Goal: Task Accomplishment & Management: Complete application form

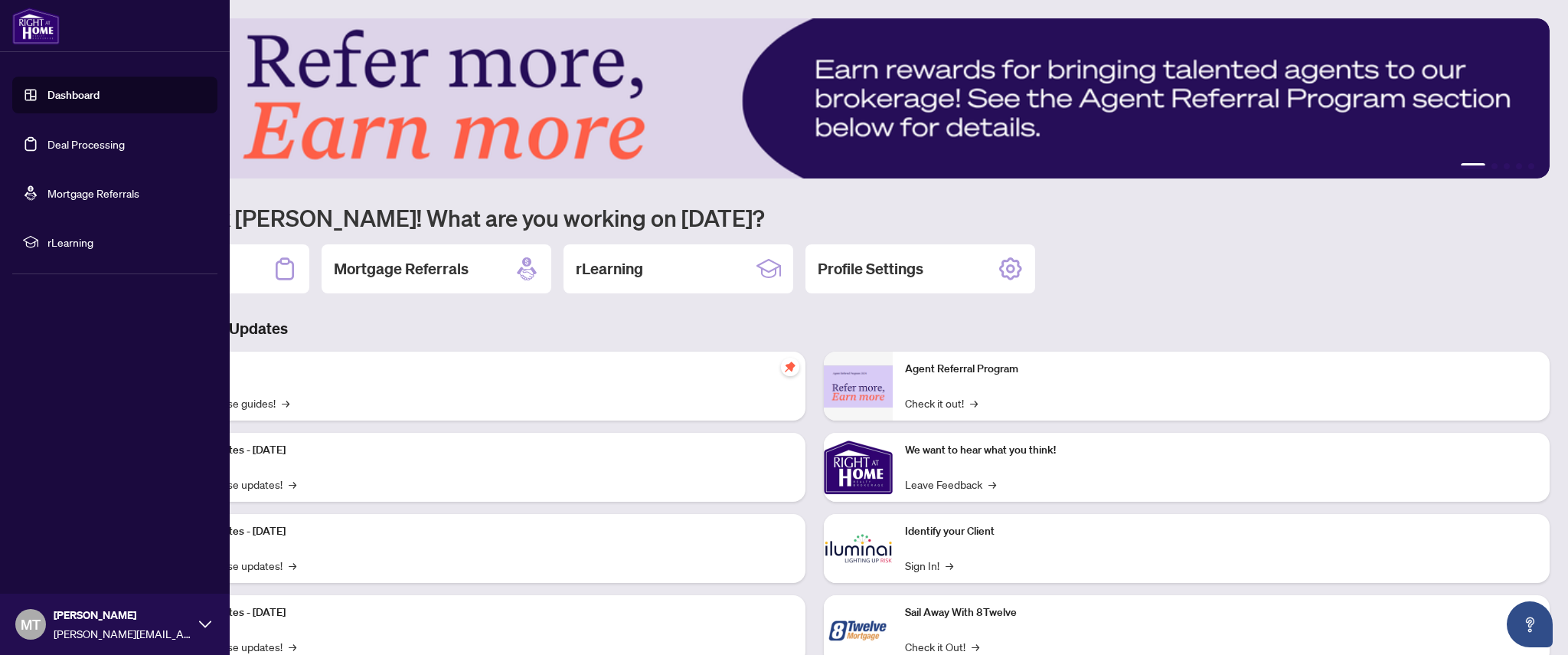
click at [80, 142] on link "Deal Processing" at bounding box center [86, 144] width 77 height 14
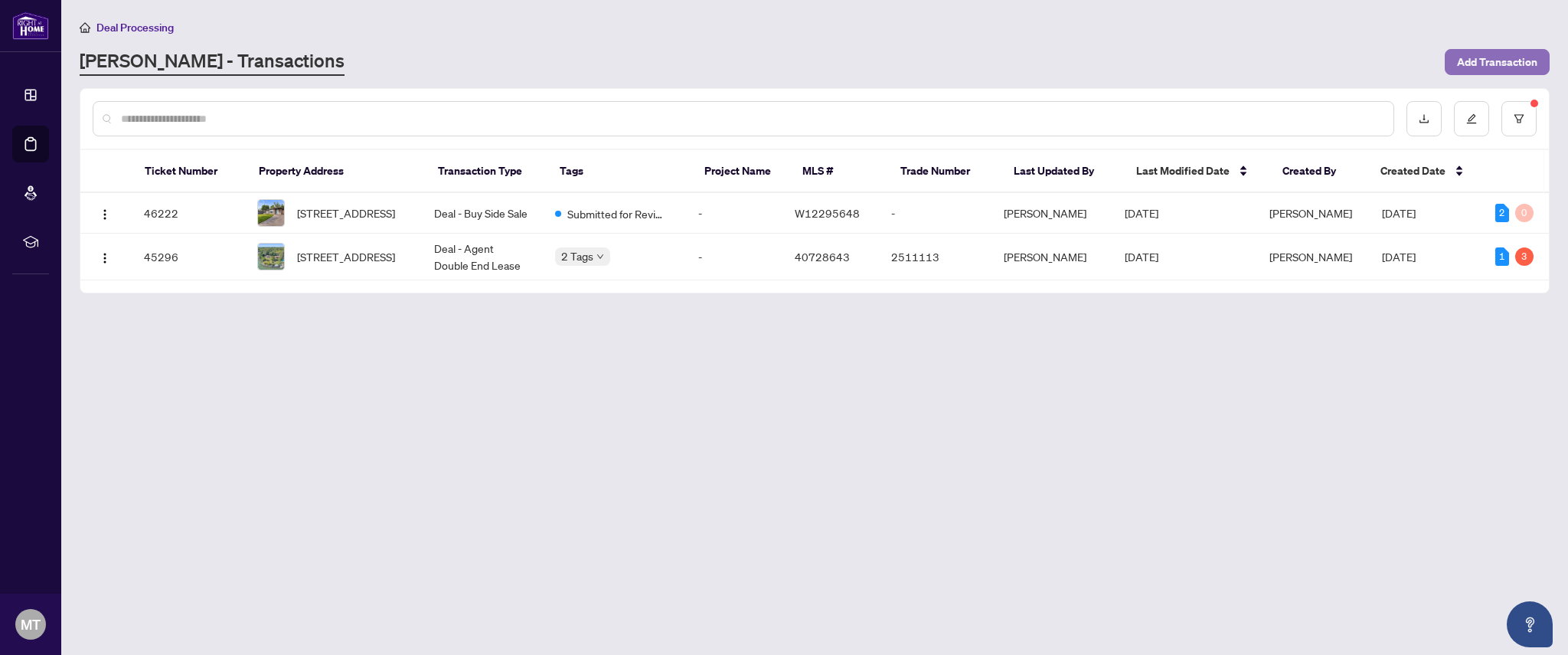
click at [1478, 70] on span "Add Transaction" at bounding box center [1497, 62] width 80 height 24
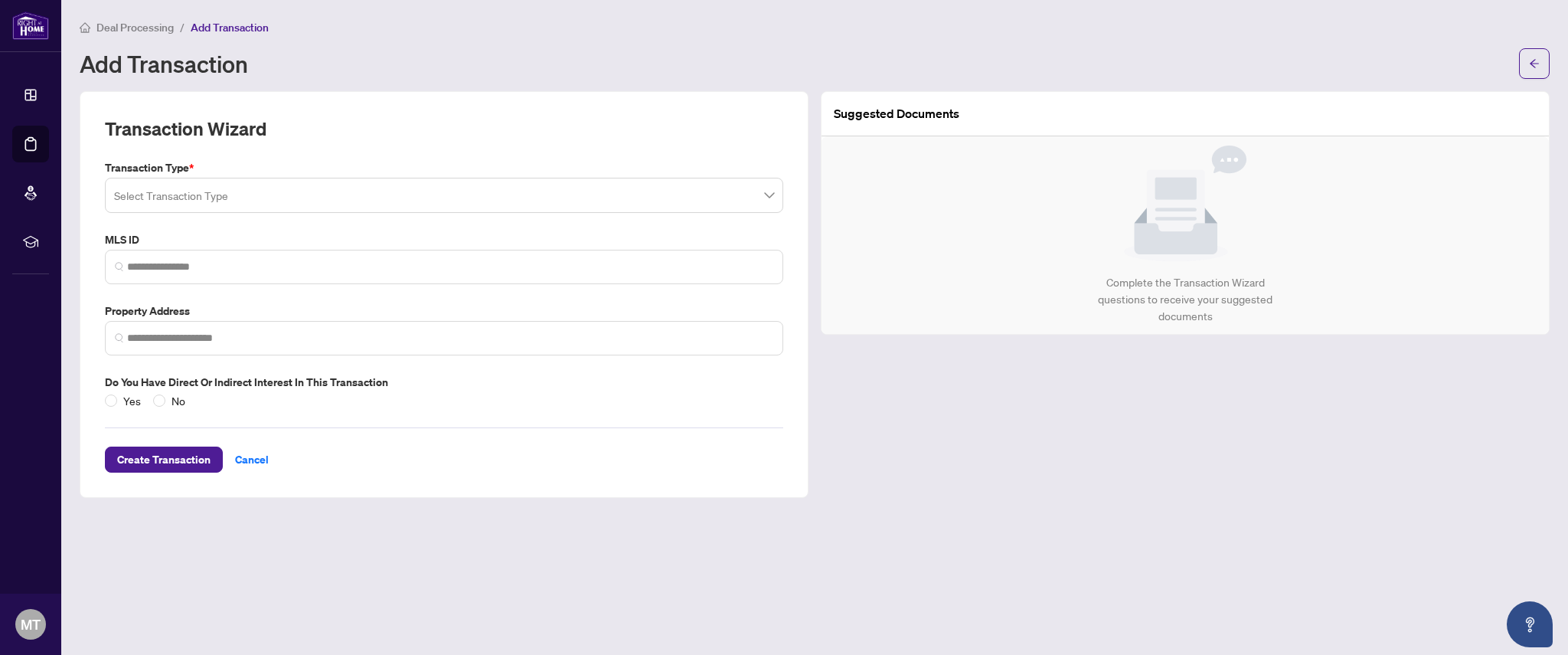
click at [336, 204] on input "search" at bounding box center [437, 197] width 646 height 34
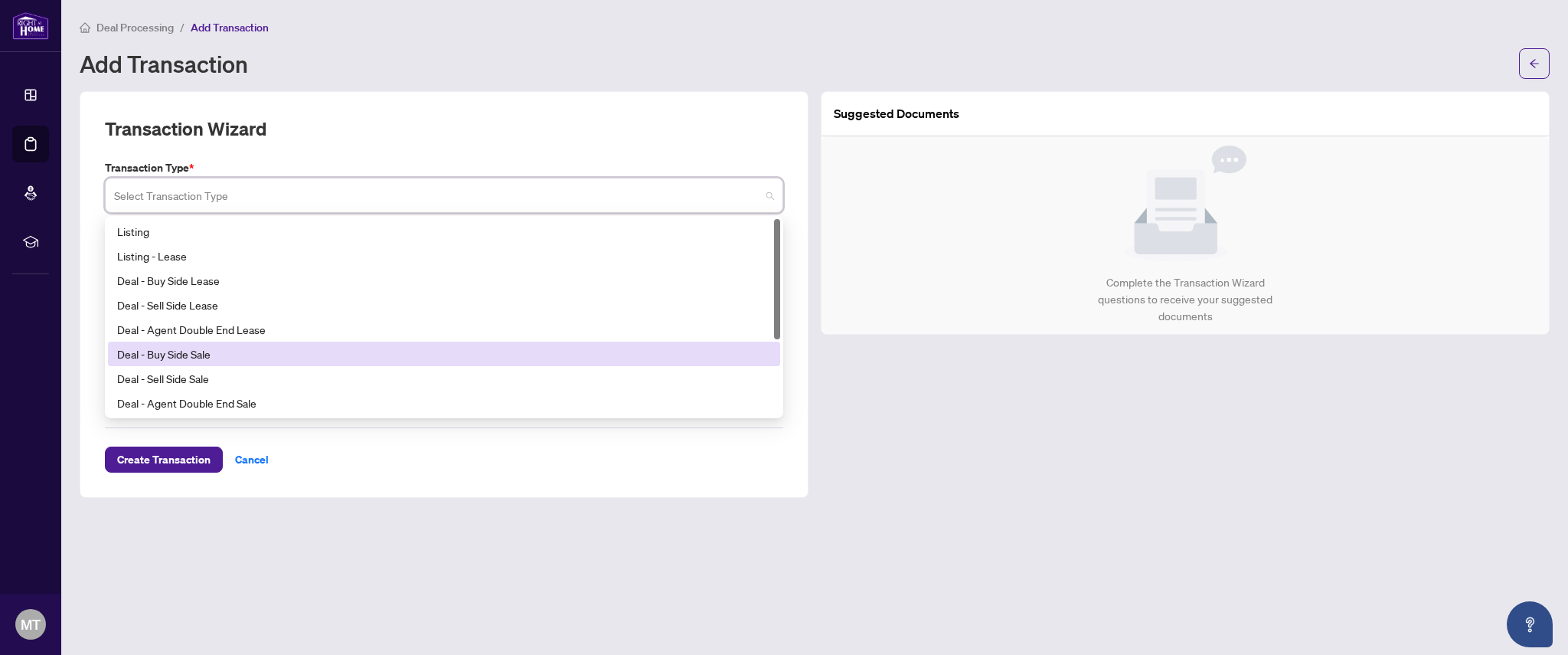
click at [204, 356] on div "Deal - Buy Side Sale" at bounding box center [444, 354] width 654 height 17
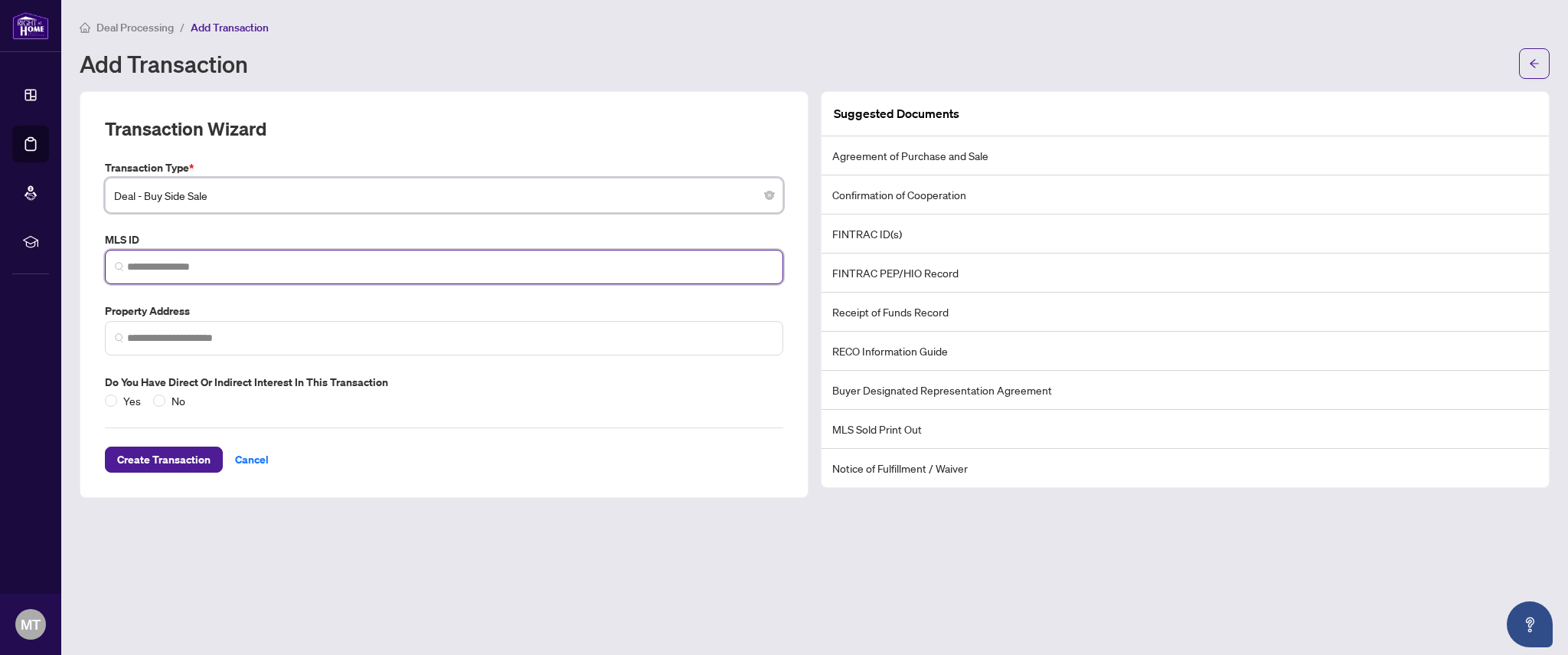
click at [223, 270] on input "search" at bounding box center [450, 267] width 646 height 16
paste input "********"
type input "********"
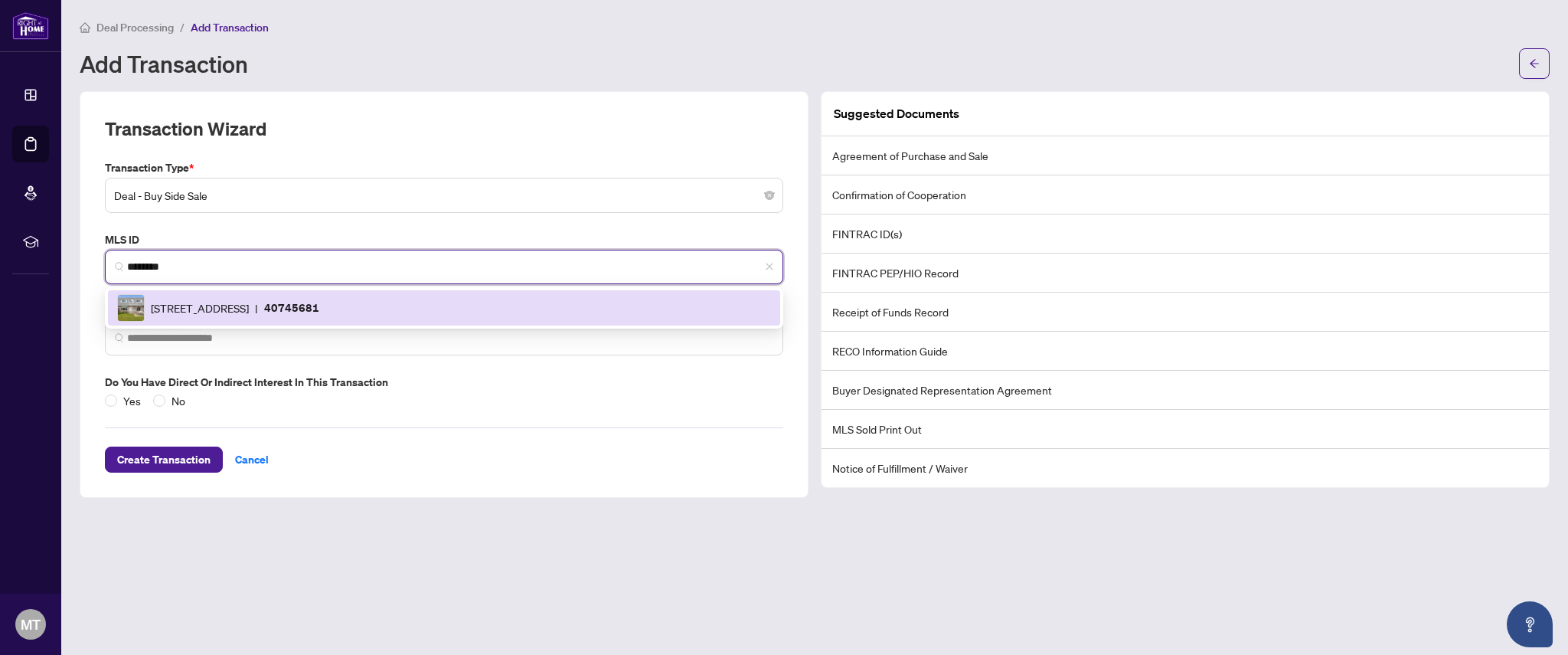
click at [202, 306] on span "[STREET_ADDRESS]" at bounding box center [200, 308] width 98 height 17
type input "**********"
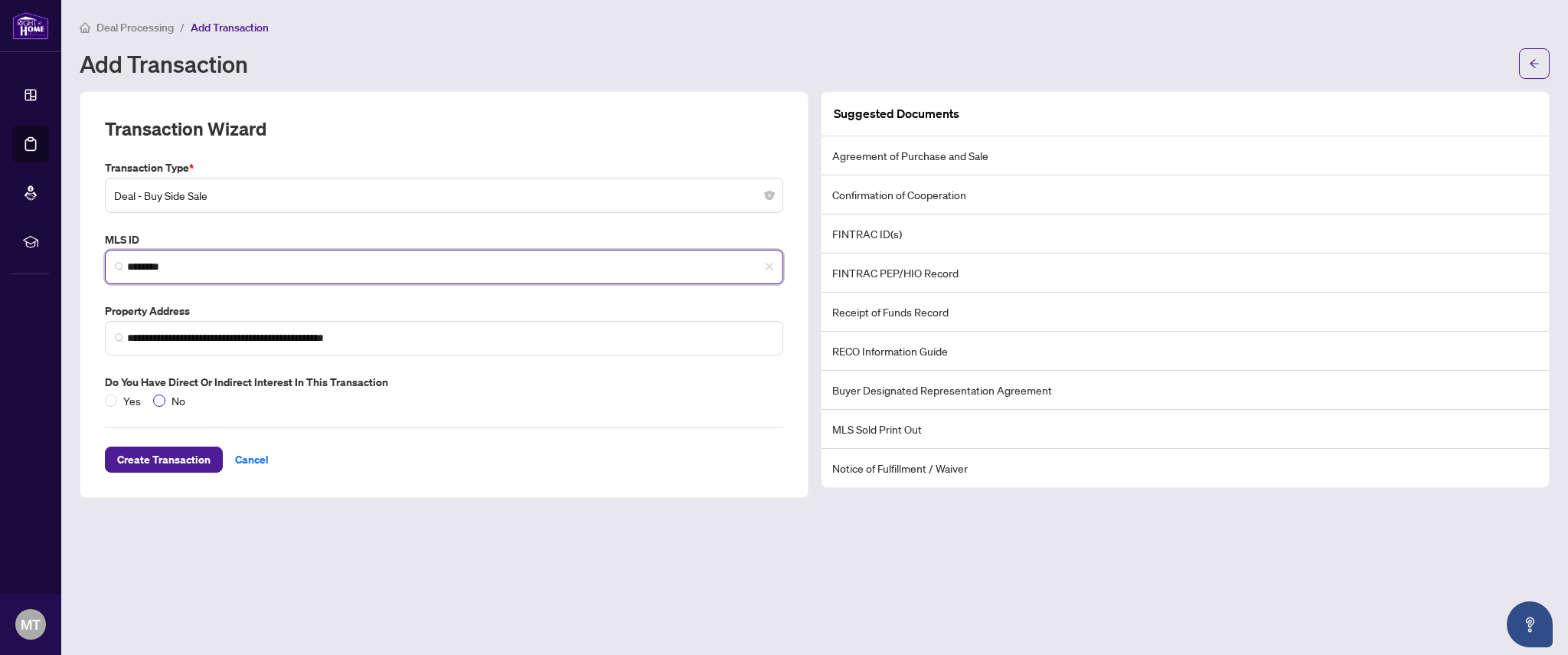
type input "********"
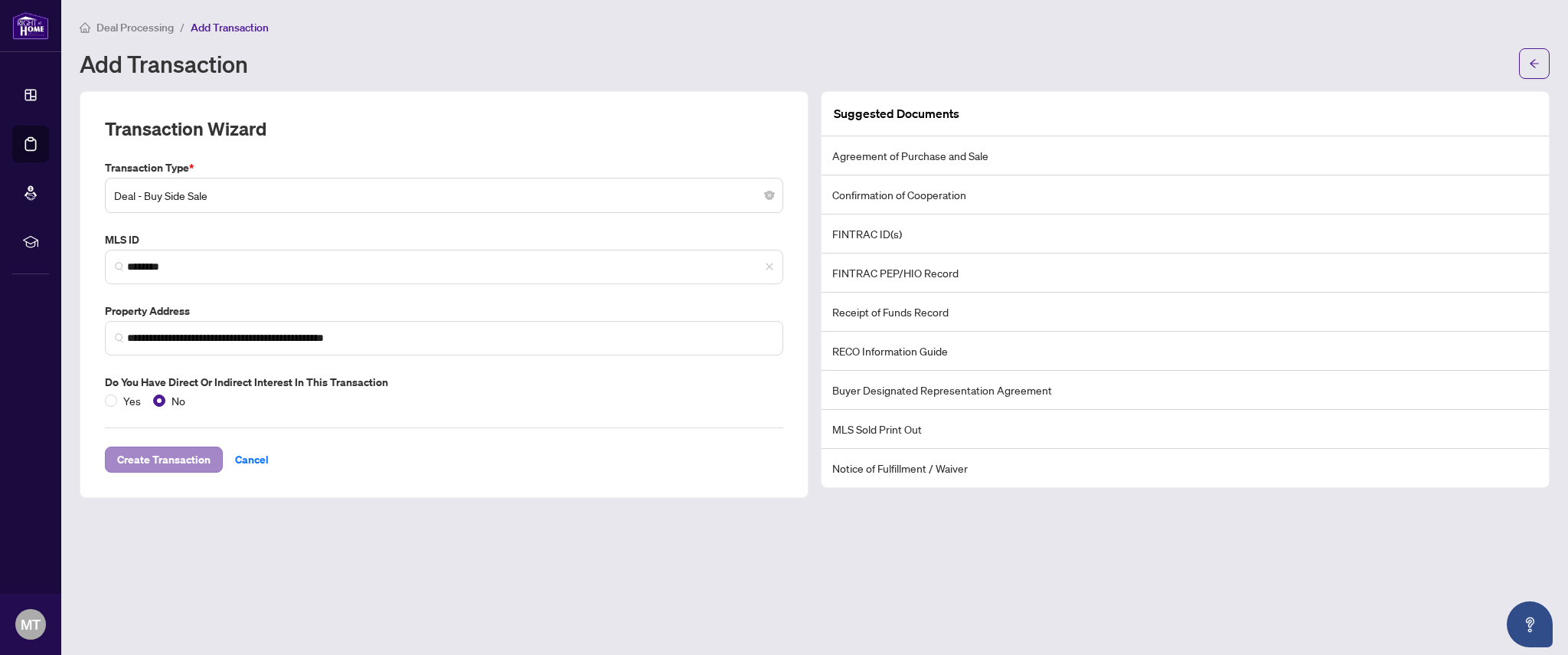
click at [162, 460] on span "Create Transaction" at bounding box center [164, 459] width 94 height 24
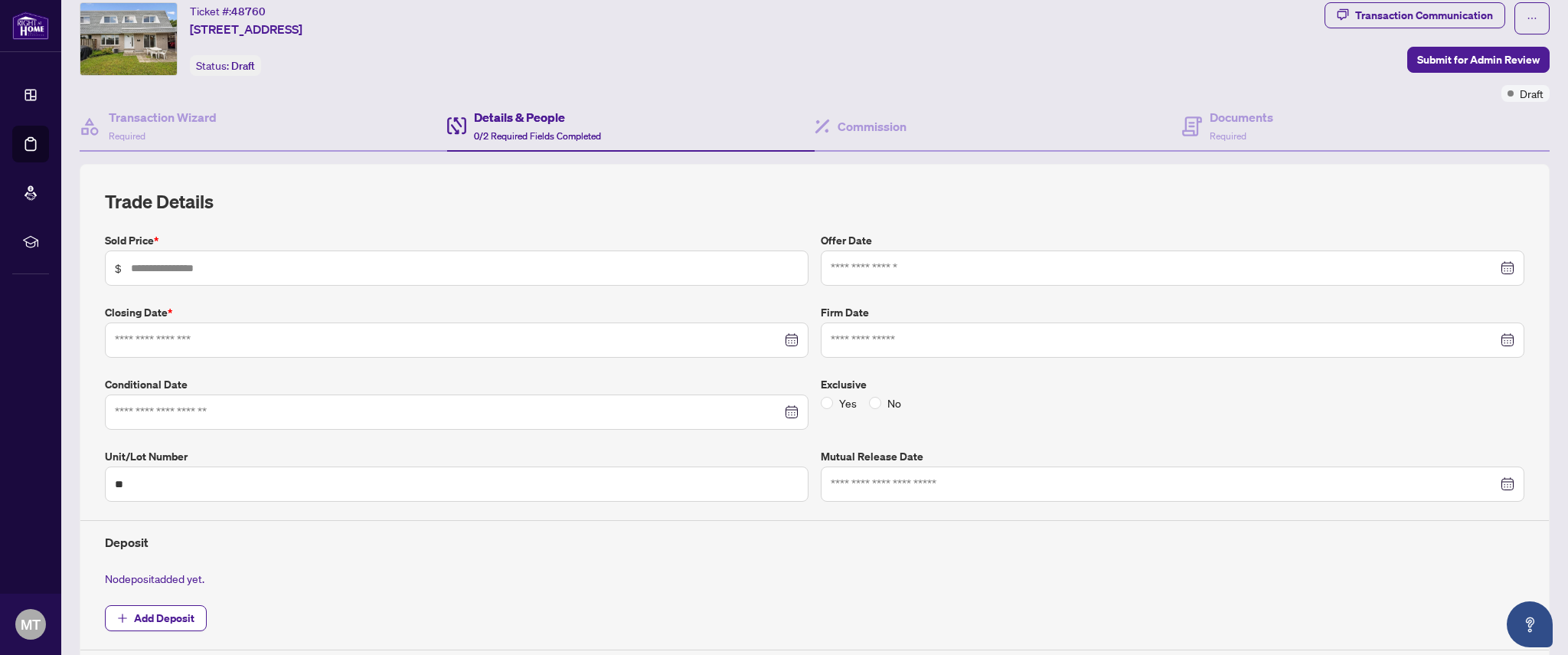
scroll to position [45, 0]
click at [1249, 127] on h4 "Documents" at bounding box center [1241, 117] width 64 height 18
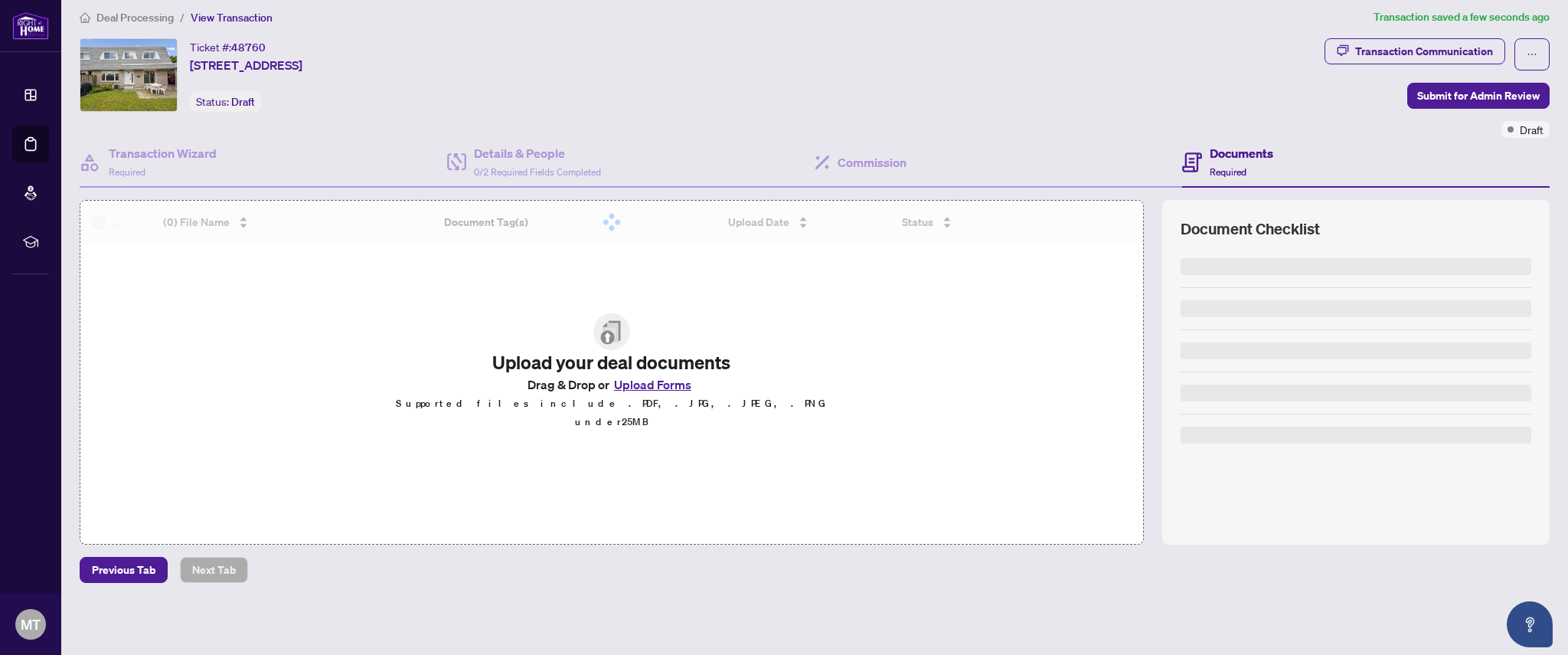
scroll to position [9, 0]
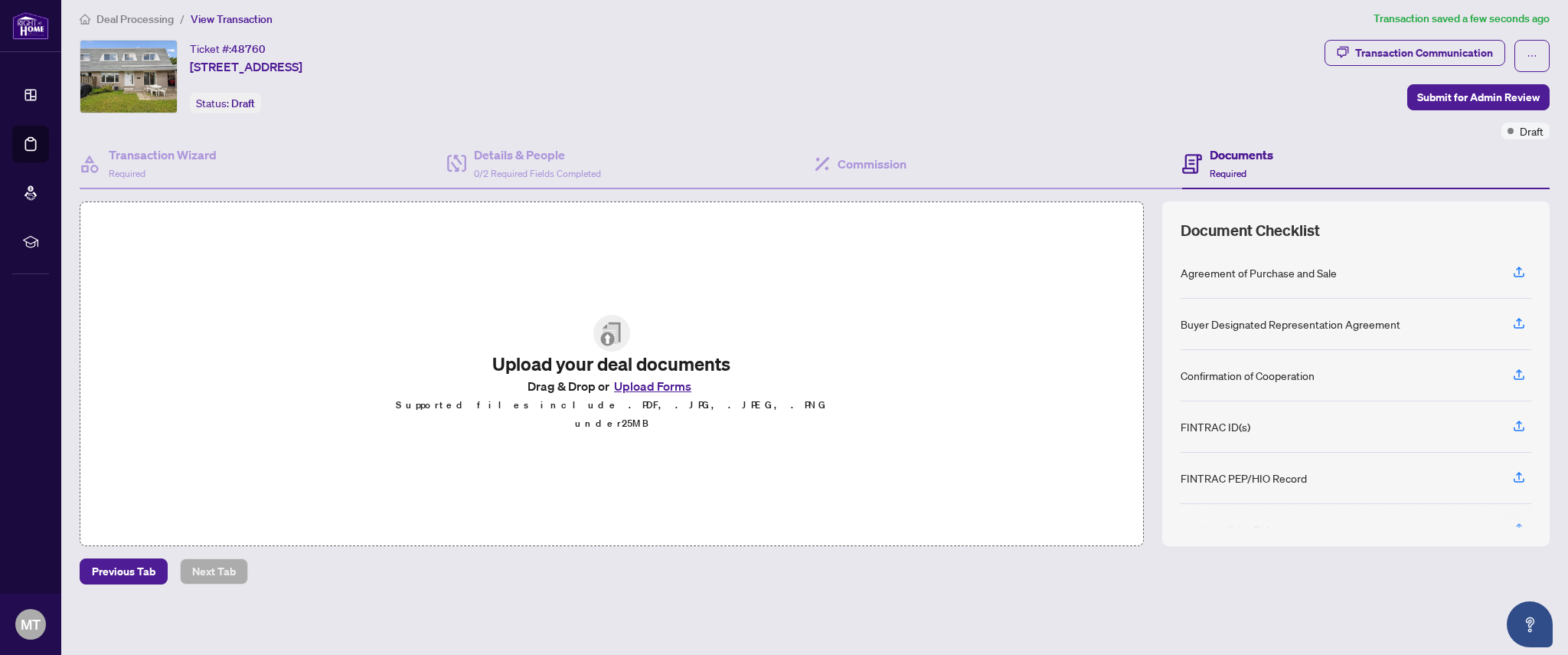
click at [661, 394] on button "Upload Forms" at bounding box center [652, 386] width 87 height 20
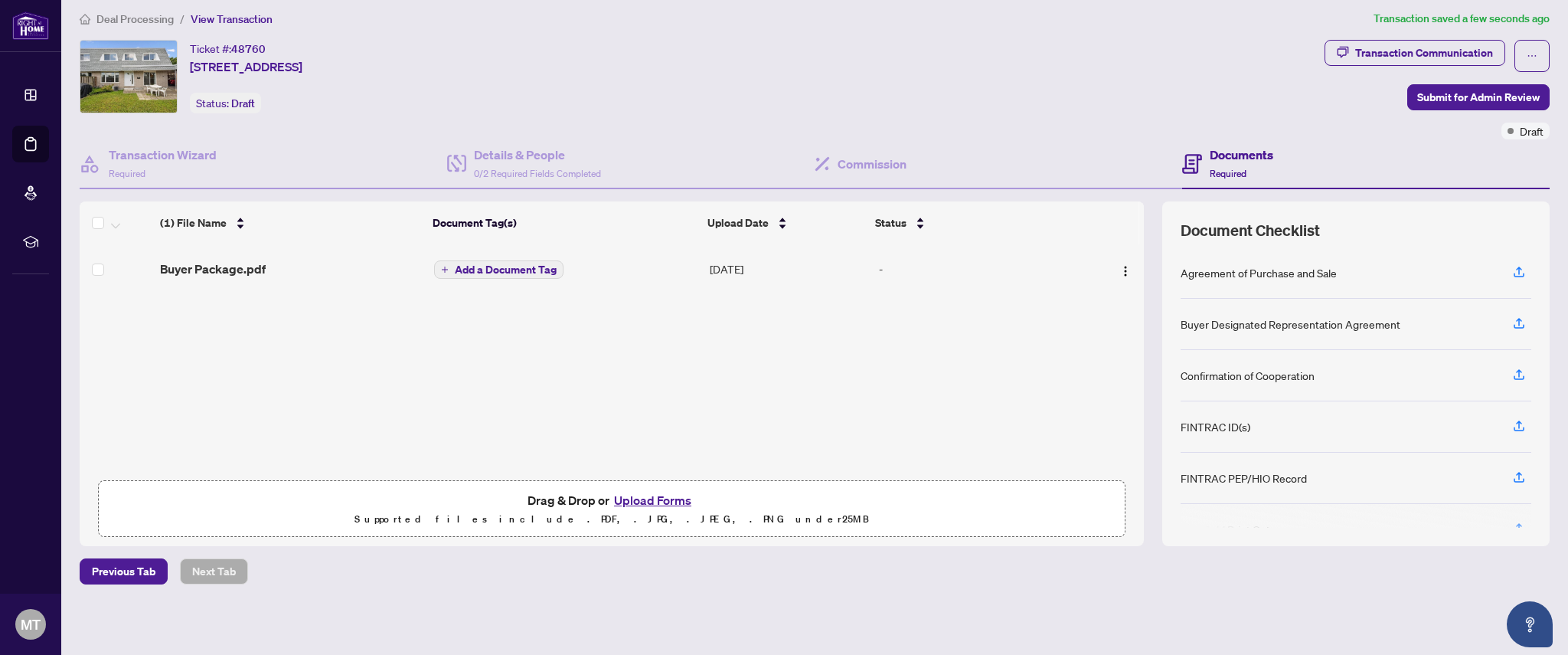
click at [670, 493] on button "Upload Forms" at bounding box center [652, 499] width 87 height 20
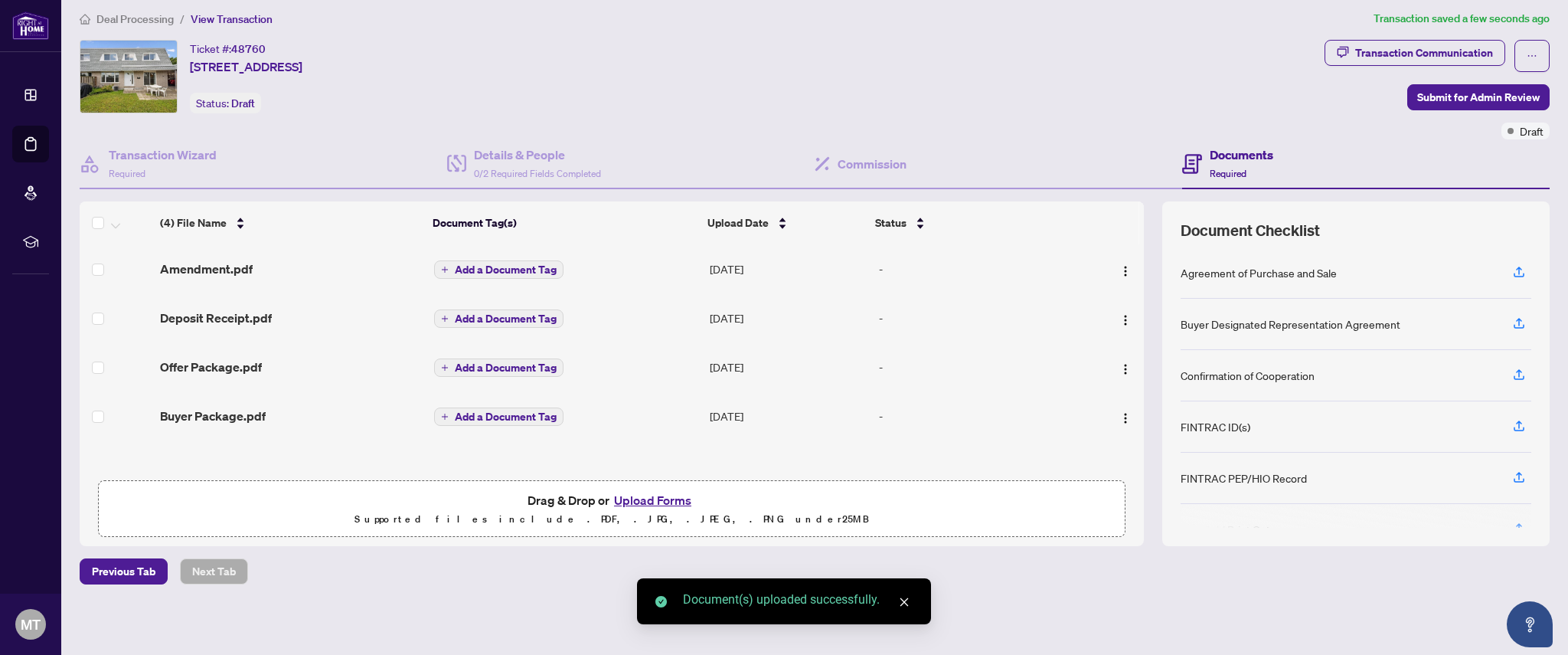
click at [639, 498] on button "Upload Forms" at bounding box center [652, 499] width 87 height 20
click at [1468, 96] on span "Submit for Admin Review" at bounding box center [1478, 97] width 122 height 24
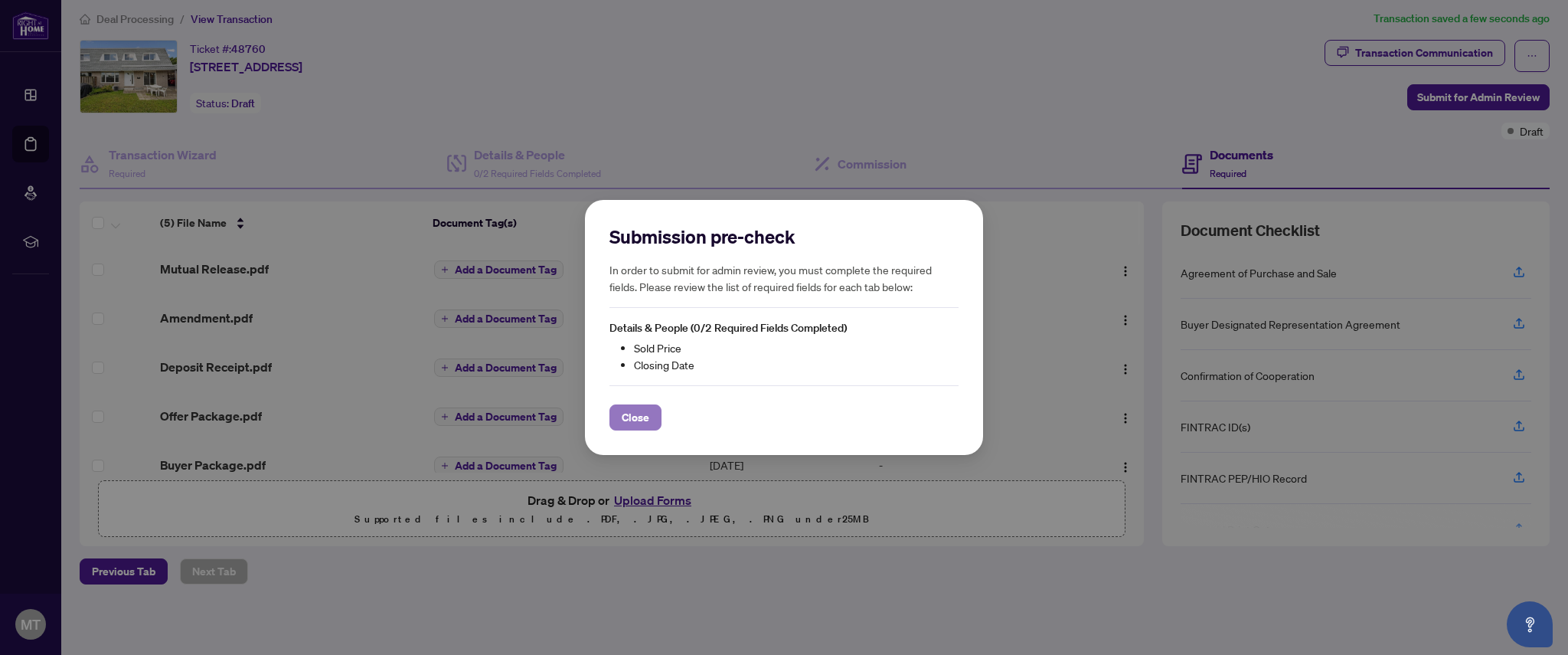
click at [639, 419] on span "Close" at bounding box center [635, 417] width 28 height 24
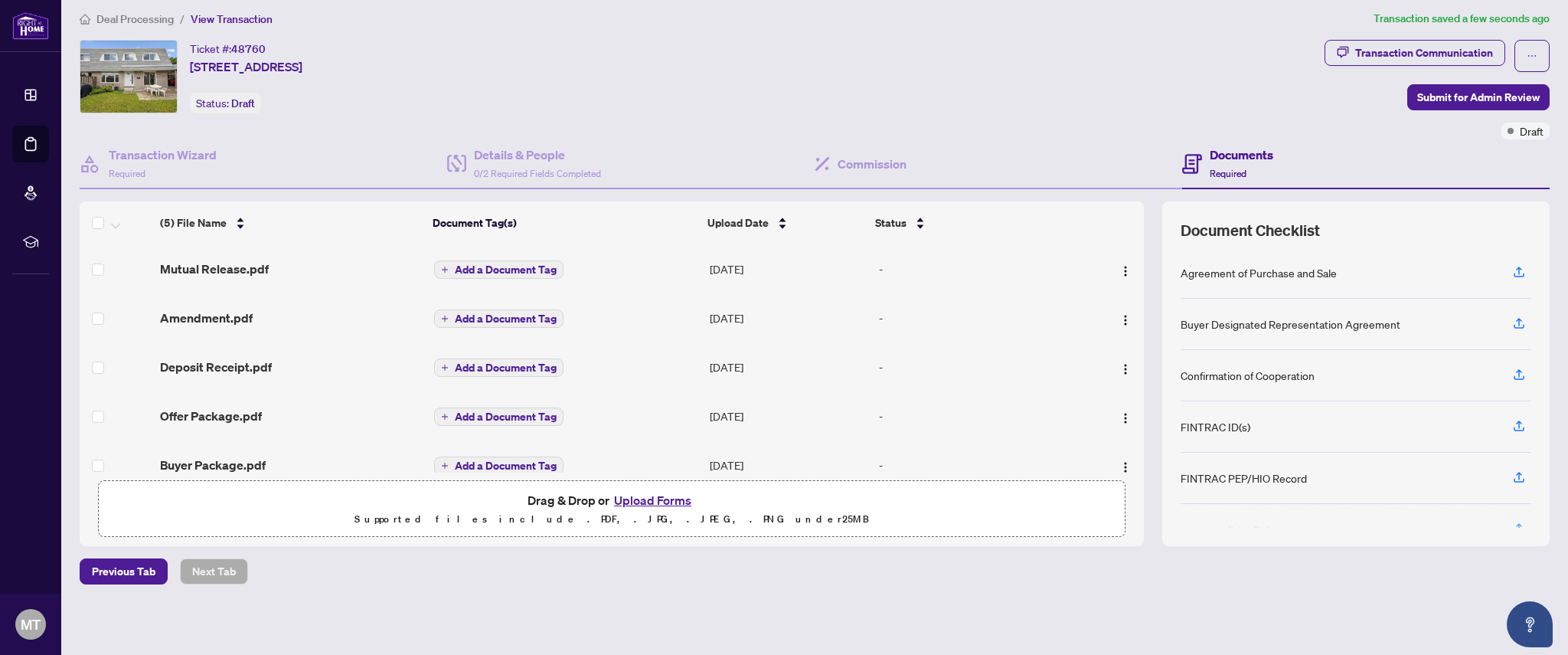
scroll to position [0, 0]
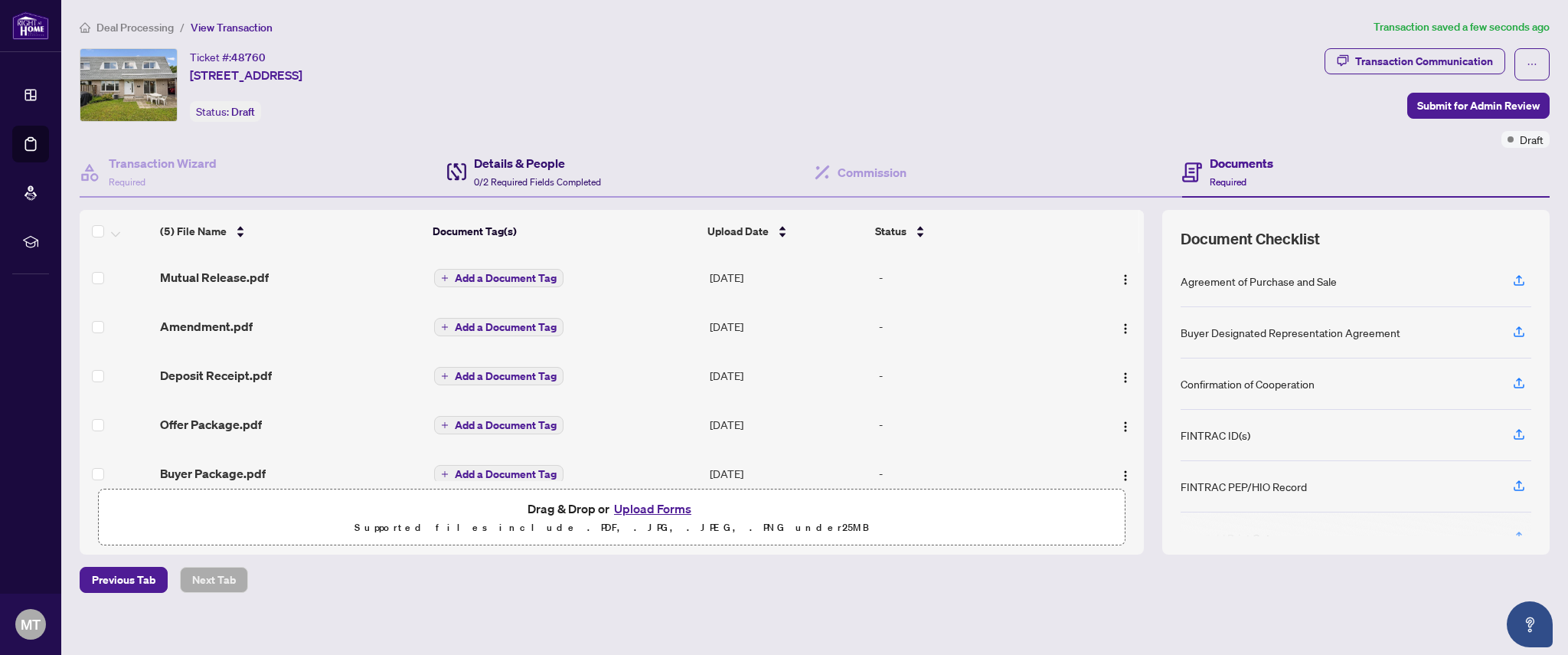
click at [533, 170] on h4 "Details & People" at bounding box center [538, 163] width 127 height 18
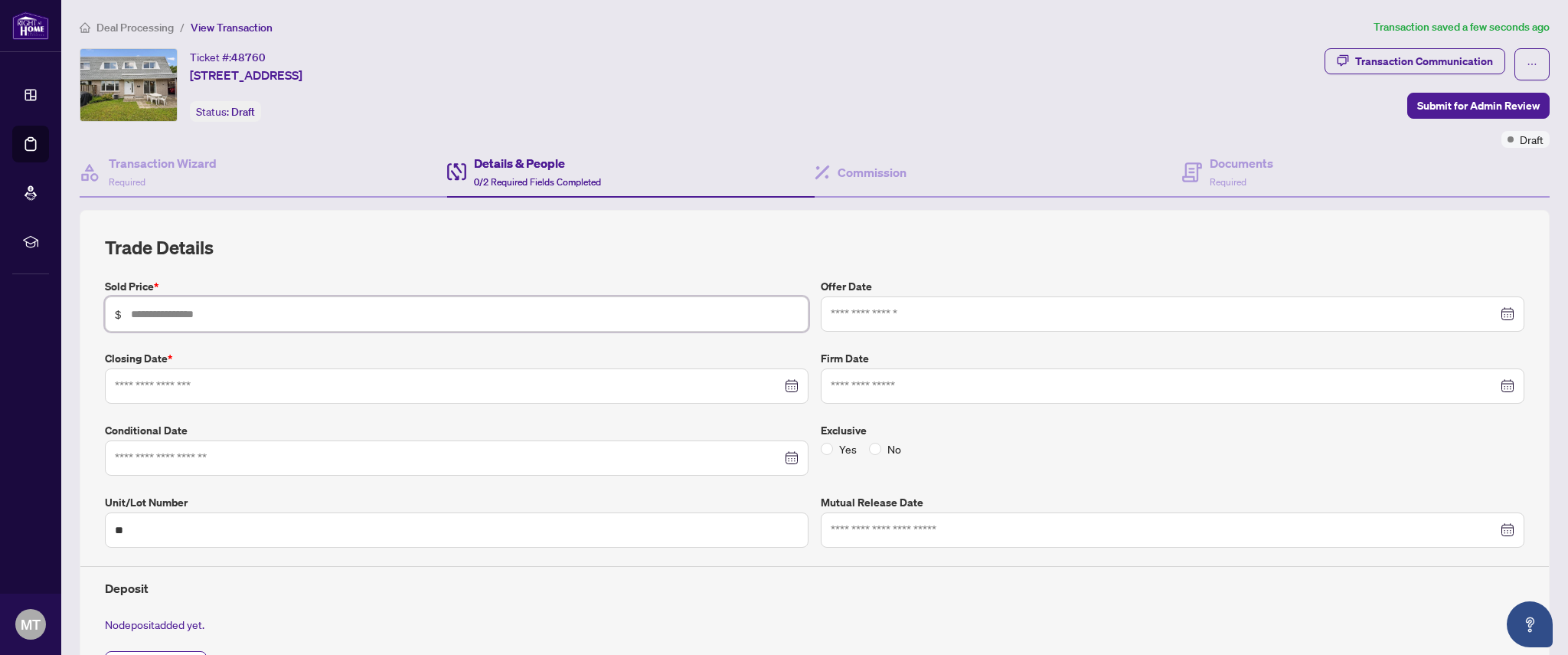
click at [184, 315] on input "text" at bounding box center [465, 314] width 668 height 17
type input "*******"
click at [1430, 102] on span "Submit for Admin Review" at bounding box center [1478, 106] width 122 height 24
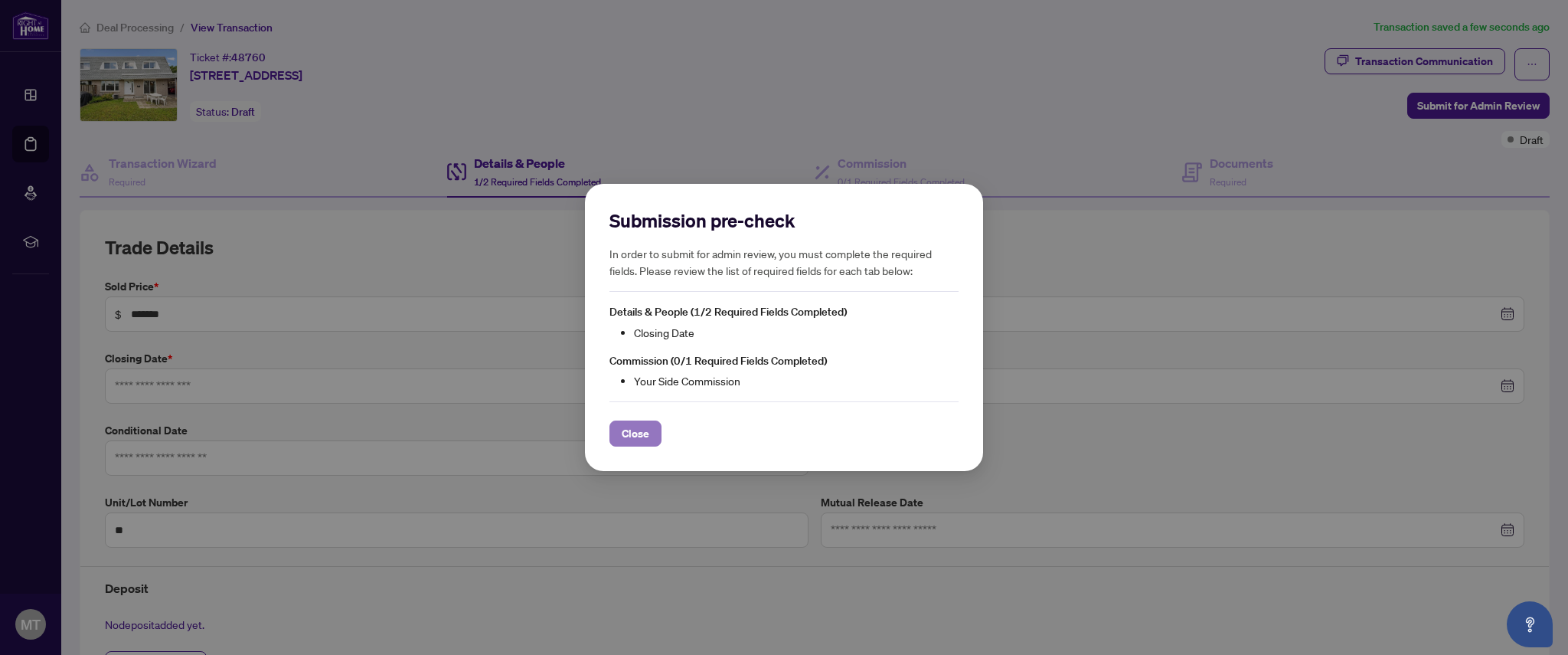
click at [640, 442] on span "Close" at bounding box center [635, 433] width 28 height 24
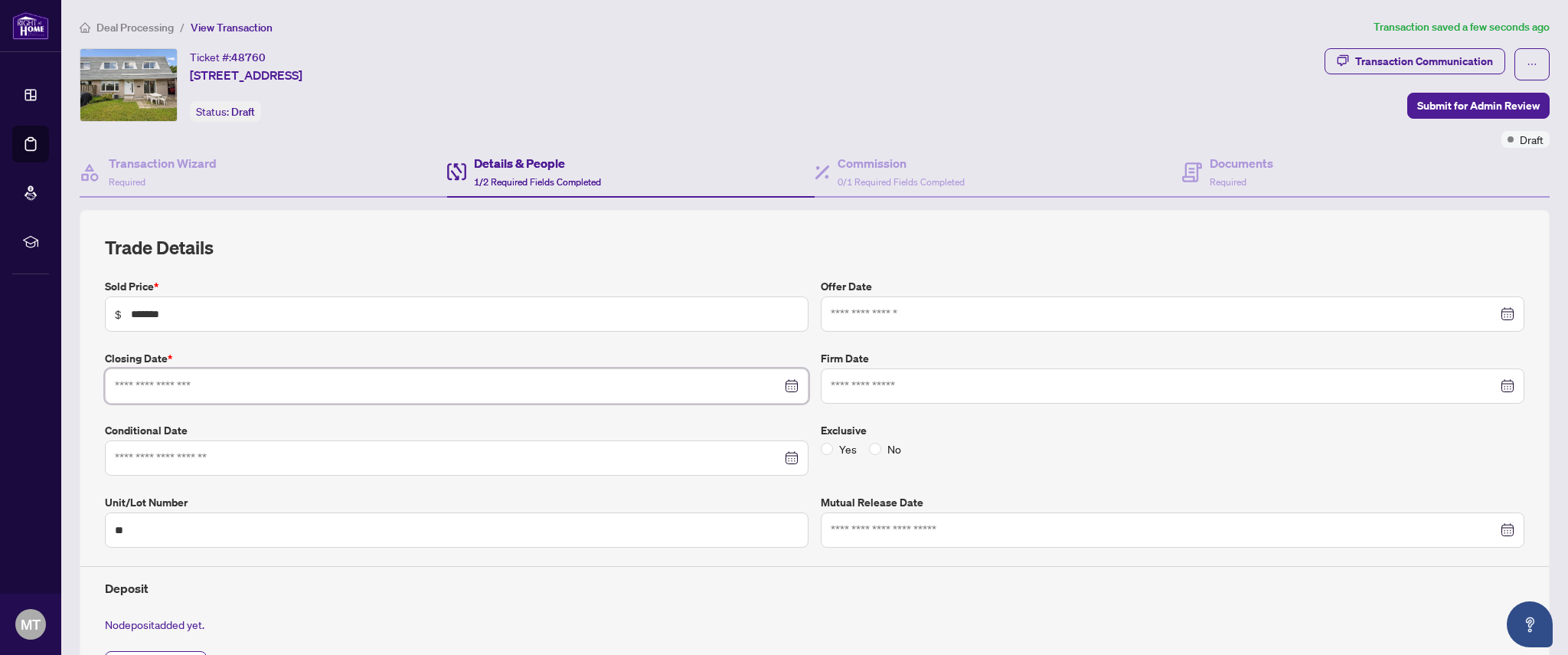
click at [308, 384] on input at bounding box center [448, 386] width 667 height 17
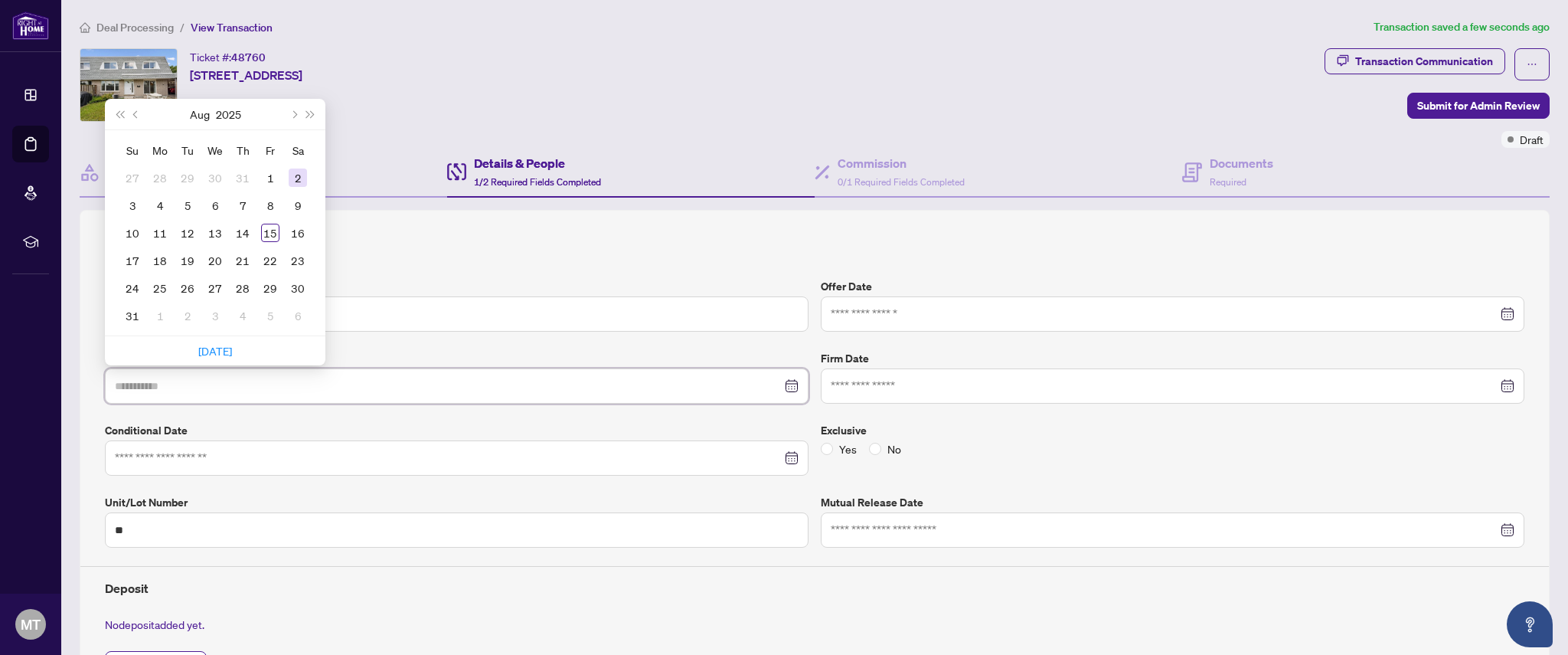
type input "**********"
click at [294, 114] on span "Next month (PageDown)" at bounding box center [293, 114] width 8 height 8
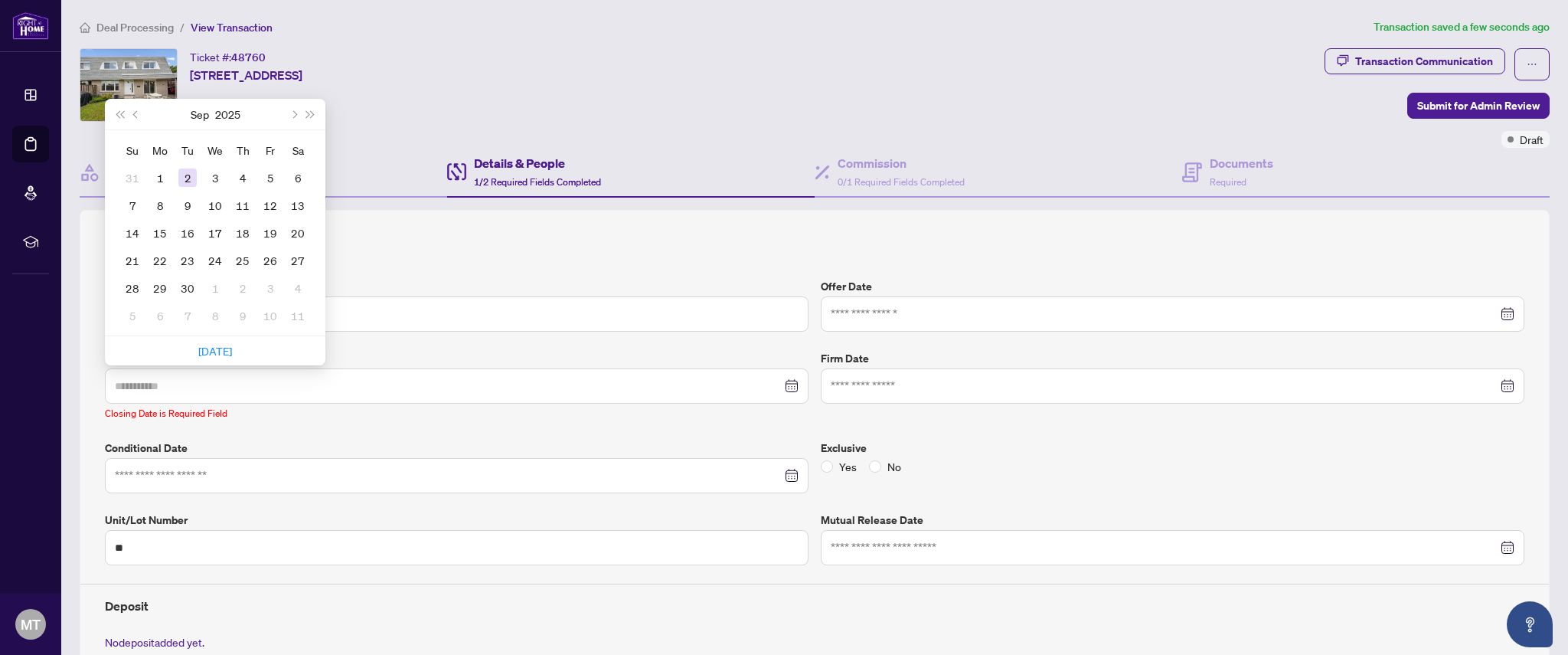
type input "**********"
click at [189, 177] on div "2" at bounding box center [187, 177] width 18 height 18
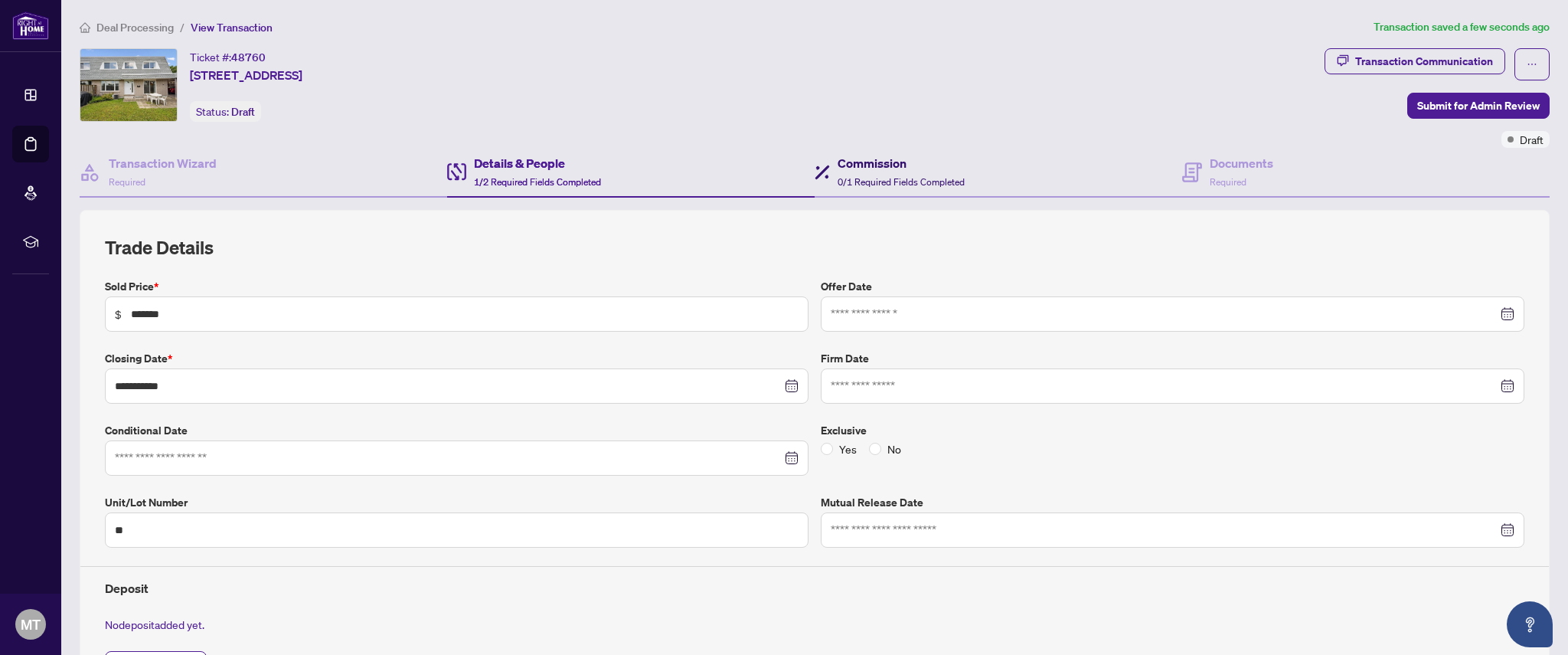
click at [871, 188] on div "Commission 0/1 Required Fields Completed" at bounding box center [901, 172] width 127 height 36
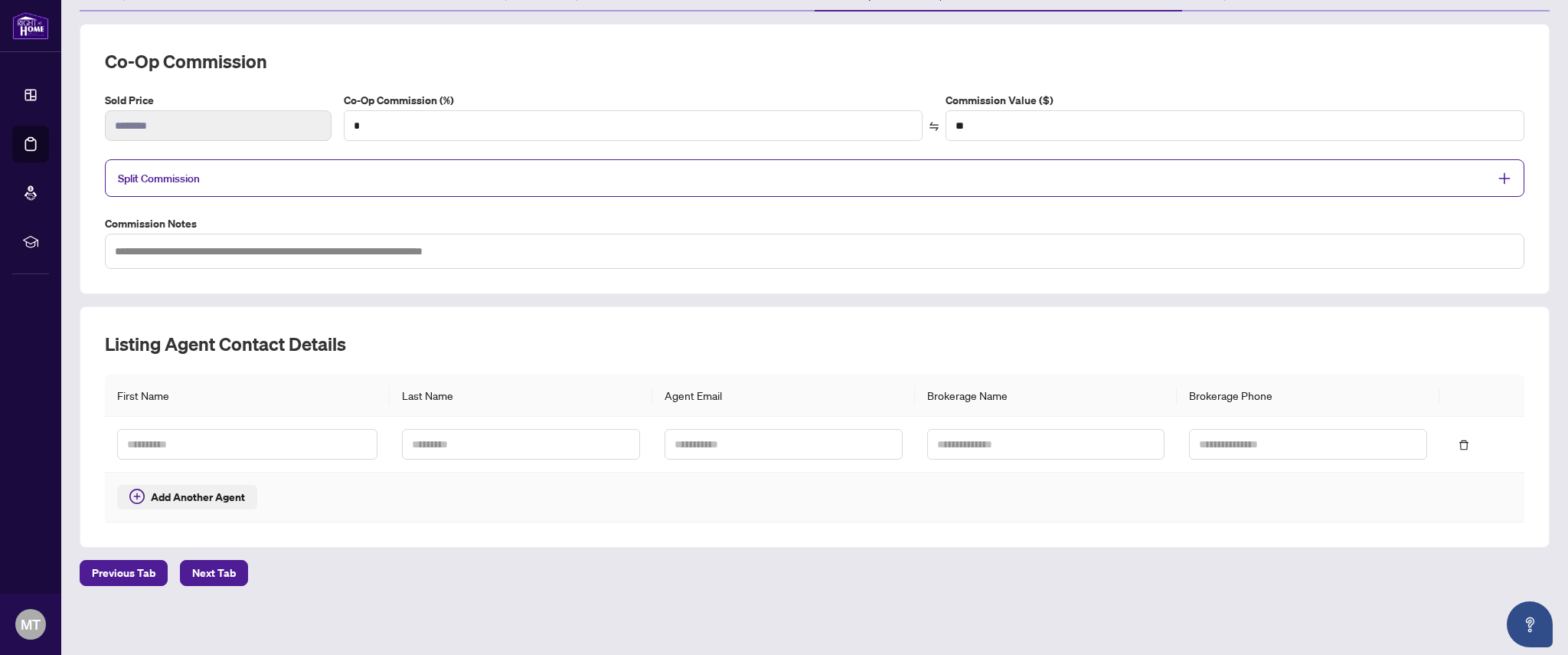
scroll to position [188, 0]
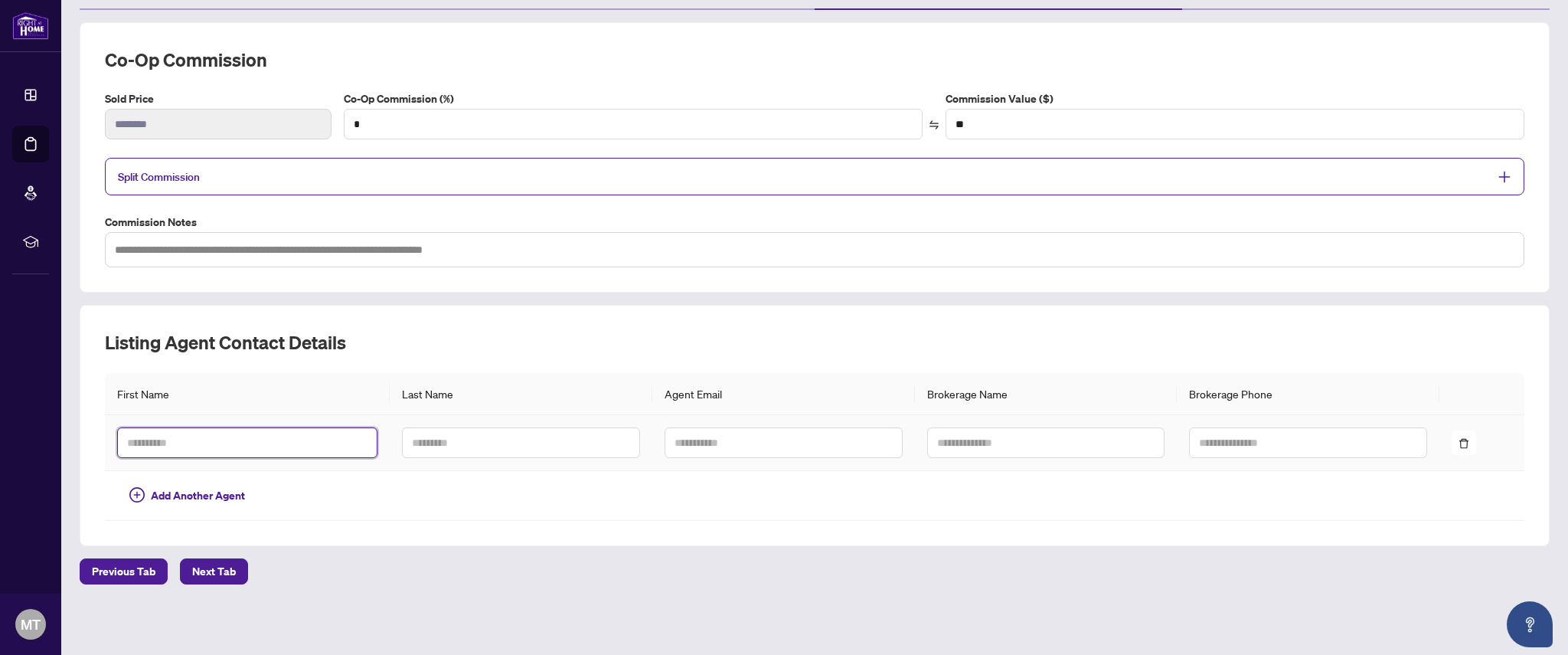
click at [197, 448] on input "text" at bounding box center [247, 442] width 260 height 31
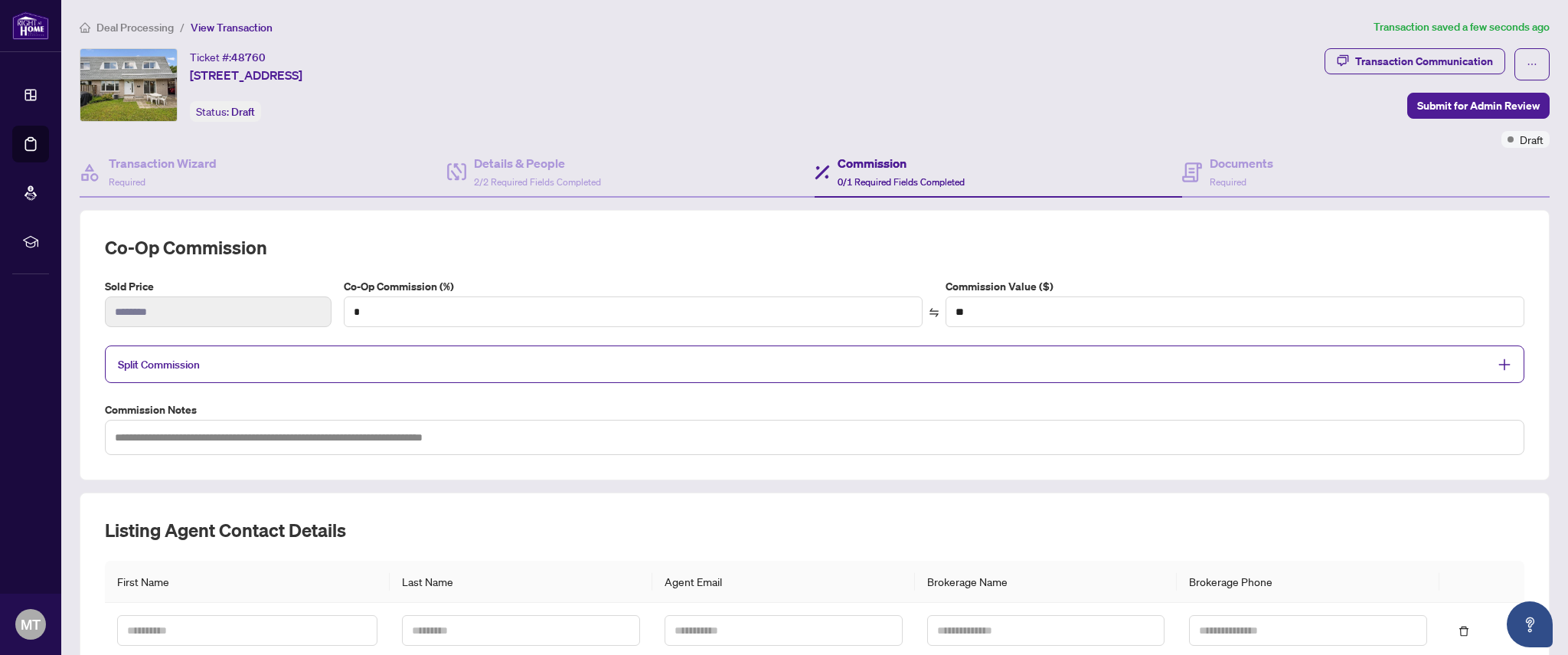
click at [350, 352] on div "Split Commission" at bounding box center [814, 364] width 1419 height 38
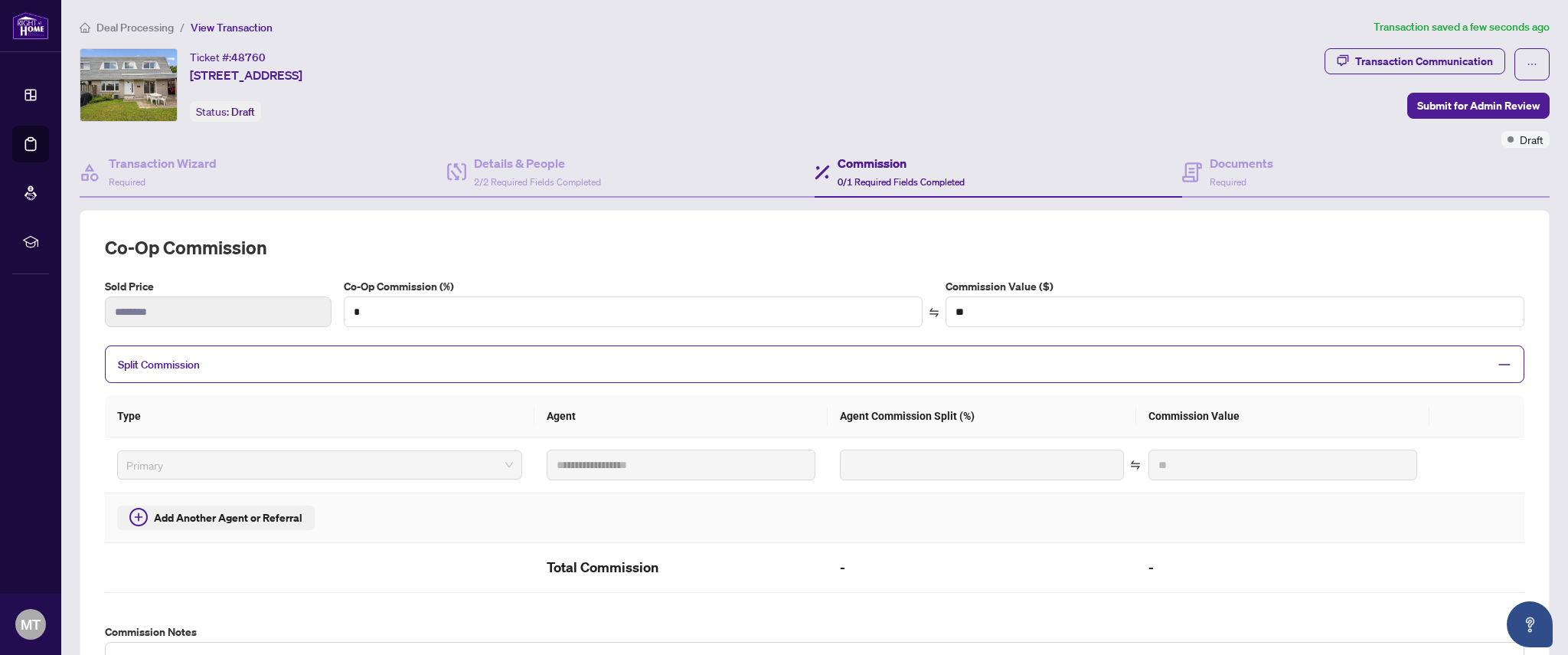
click at [235, 510] on span "Add Another Agent or Referral" at bounding box center [228, 518] width 149 height 17
type input "*"
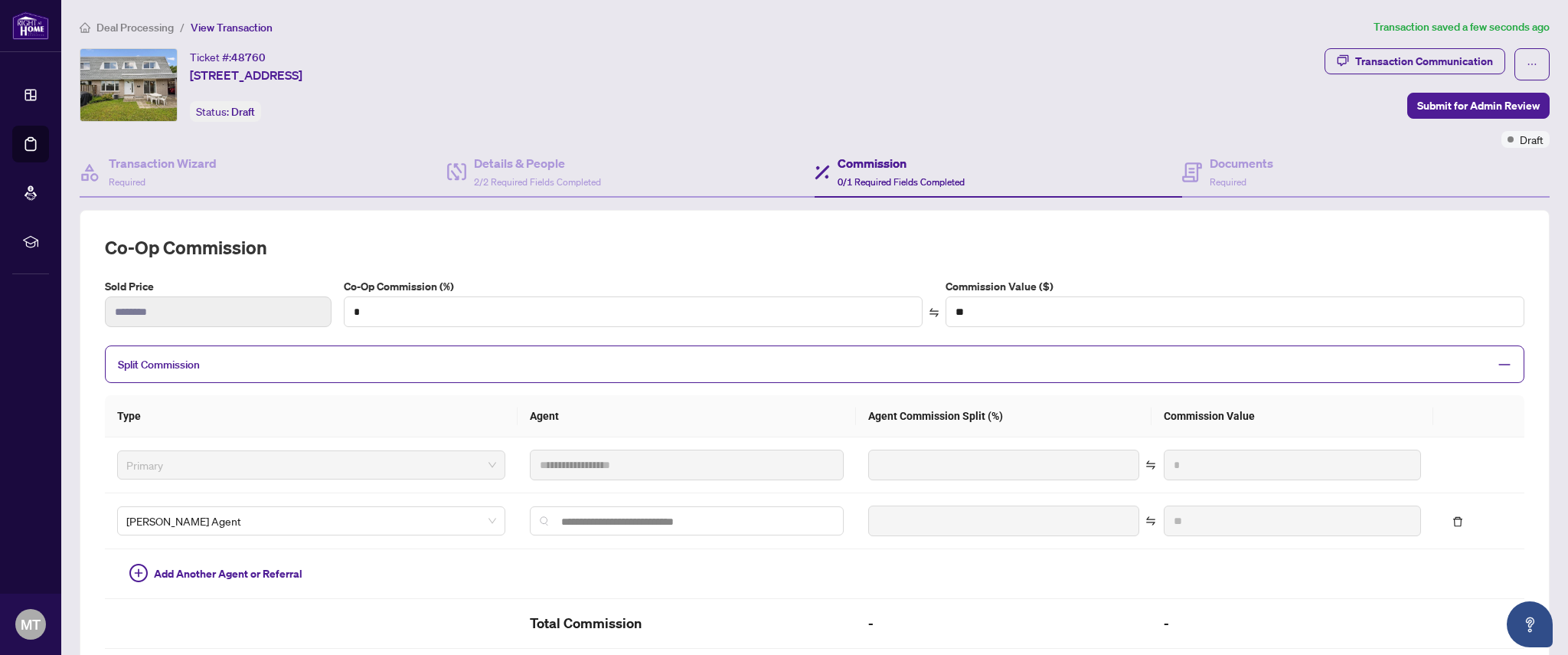
click at [512, 144] on div "Ticket #: 48760 [STREET_ADDRESS] Status: Draft" at bounding box center [699, 98] width 1244 height 100
click at [516, 172] on div "Details & People 2/2 Required Fields Completed" at bounding box center [538, 172] width 127 height 36
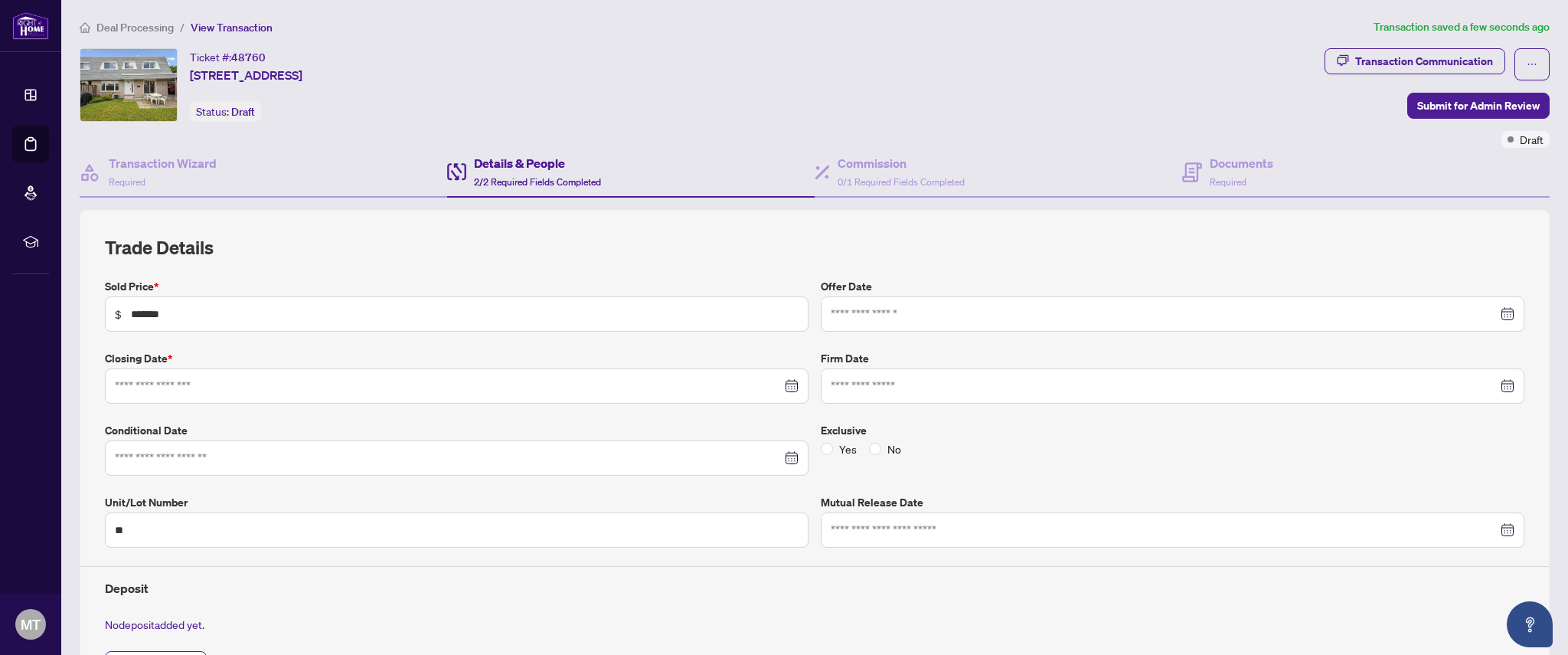
type input "**********"
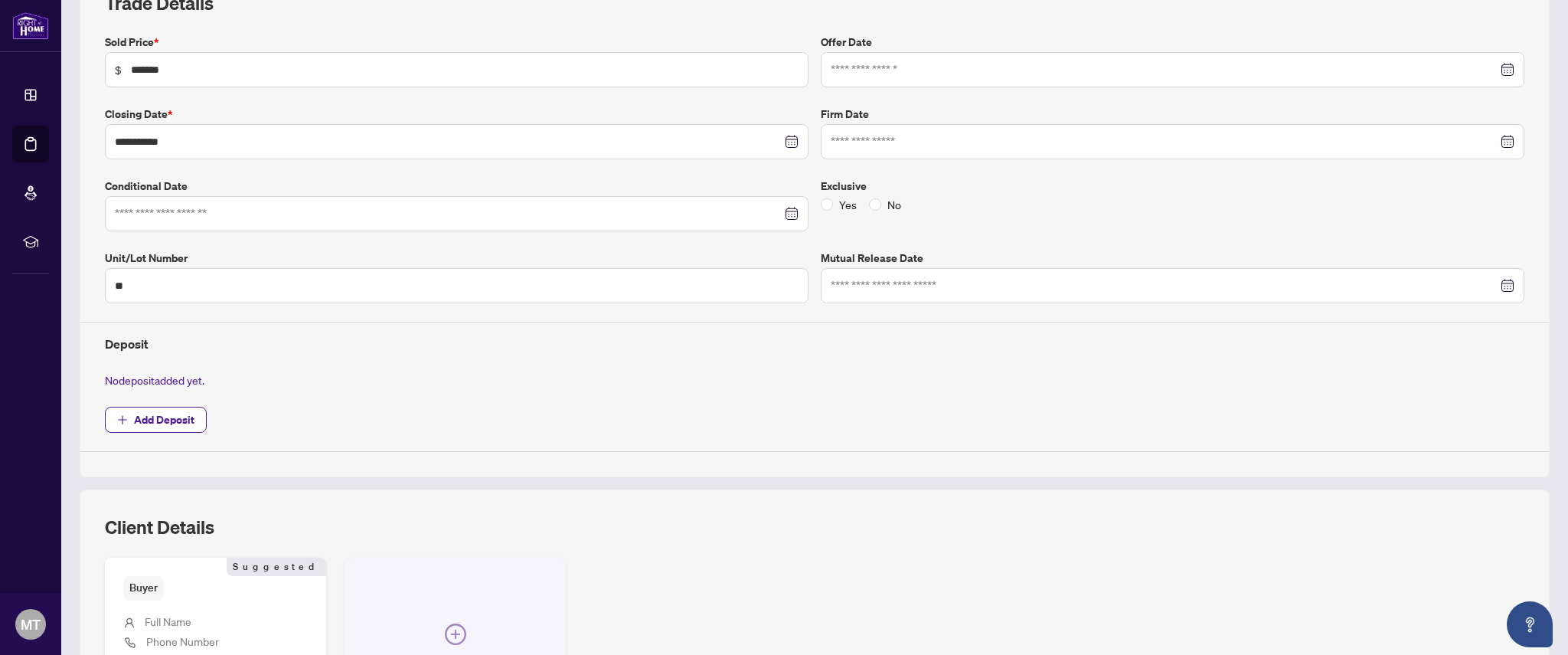
scroll to position [471, 0]
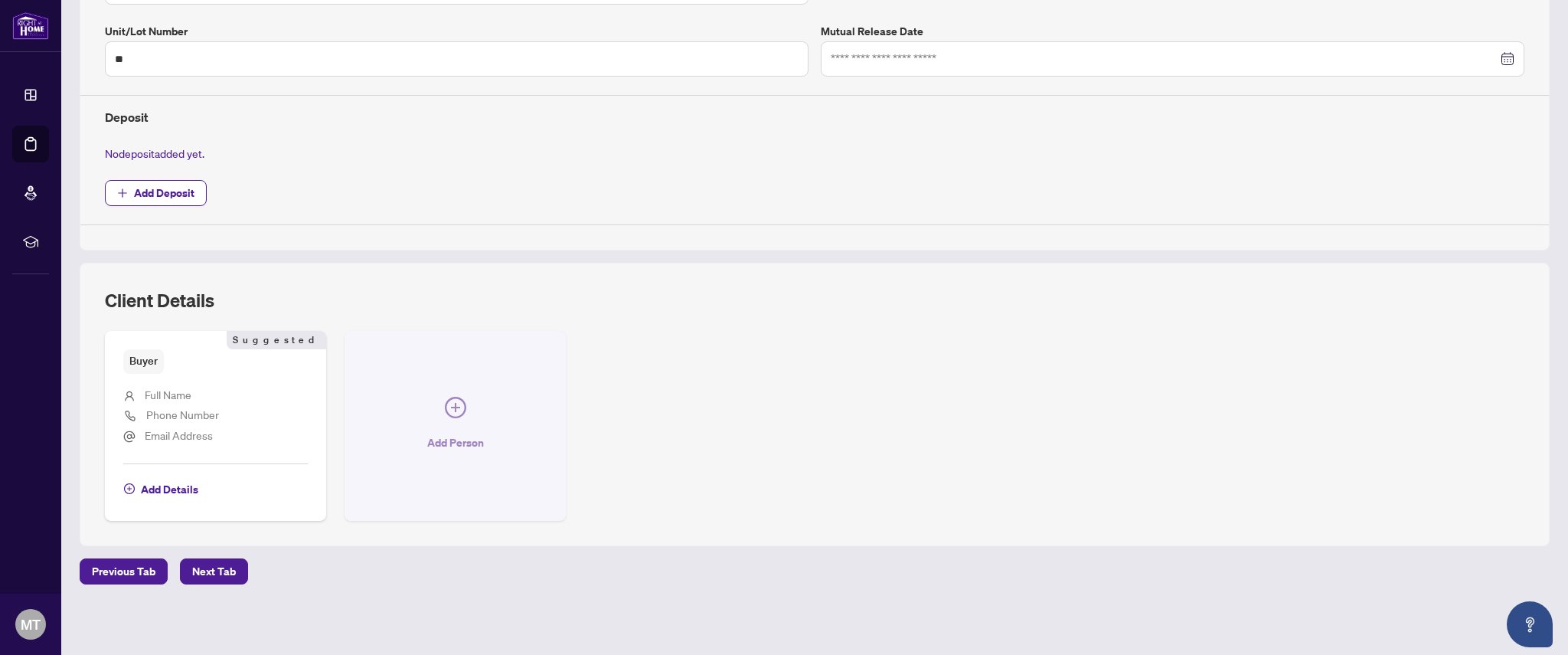
click at [454, 407] on icon "plus-circle" at bounding box center [455, 407] width 9 height 9
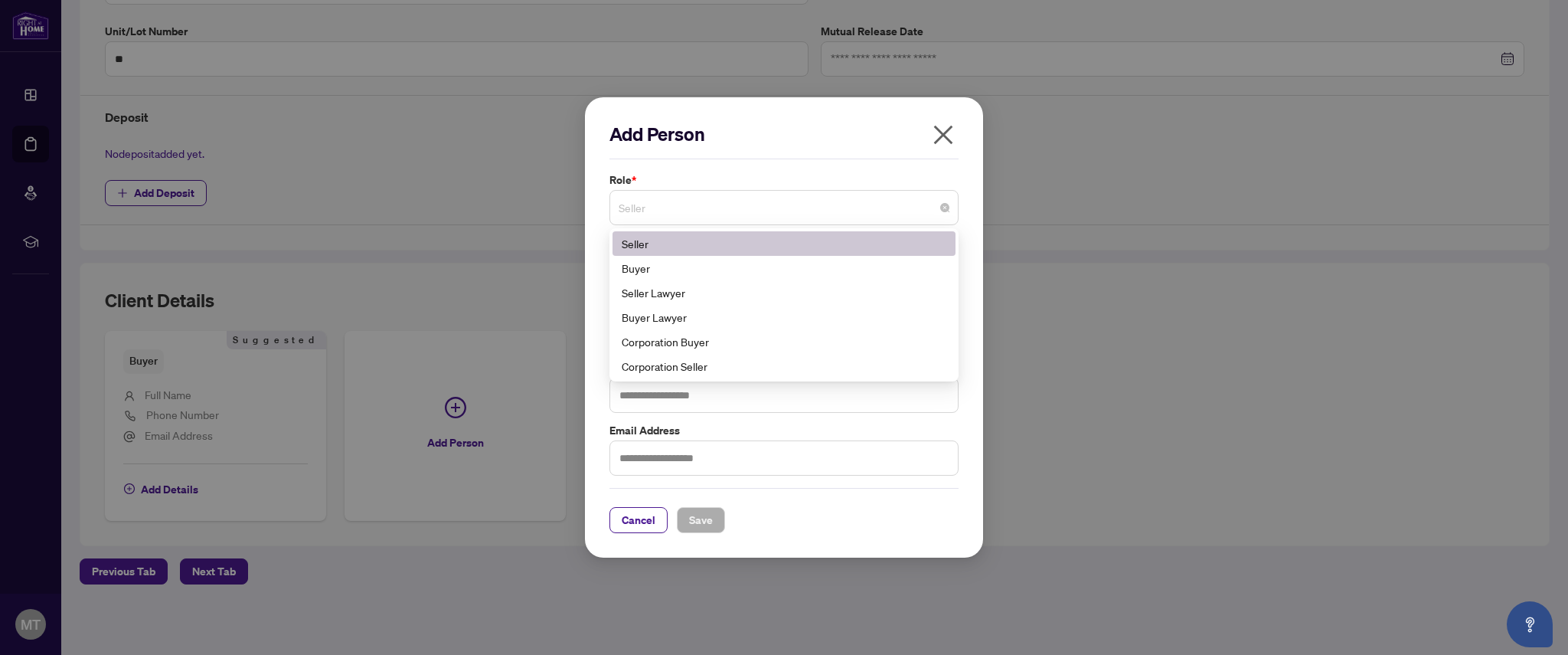
click at [738, 201] on span "Seller" at bounding box center [784, 207] width 330 height 29
click at [932, 135] on icon "close" at bounding box center [943, 134] width 24 height 24
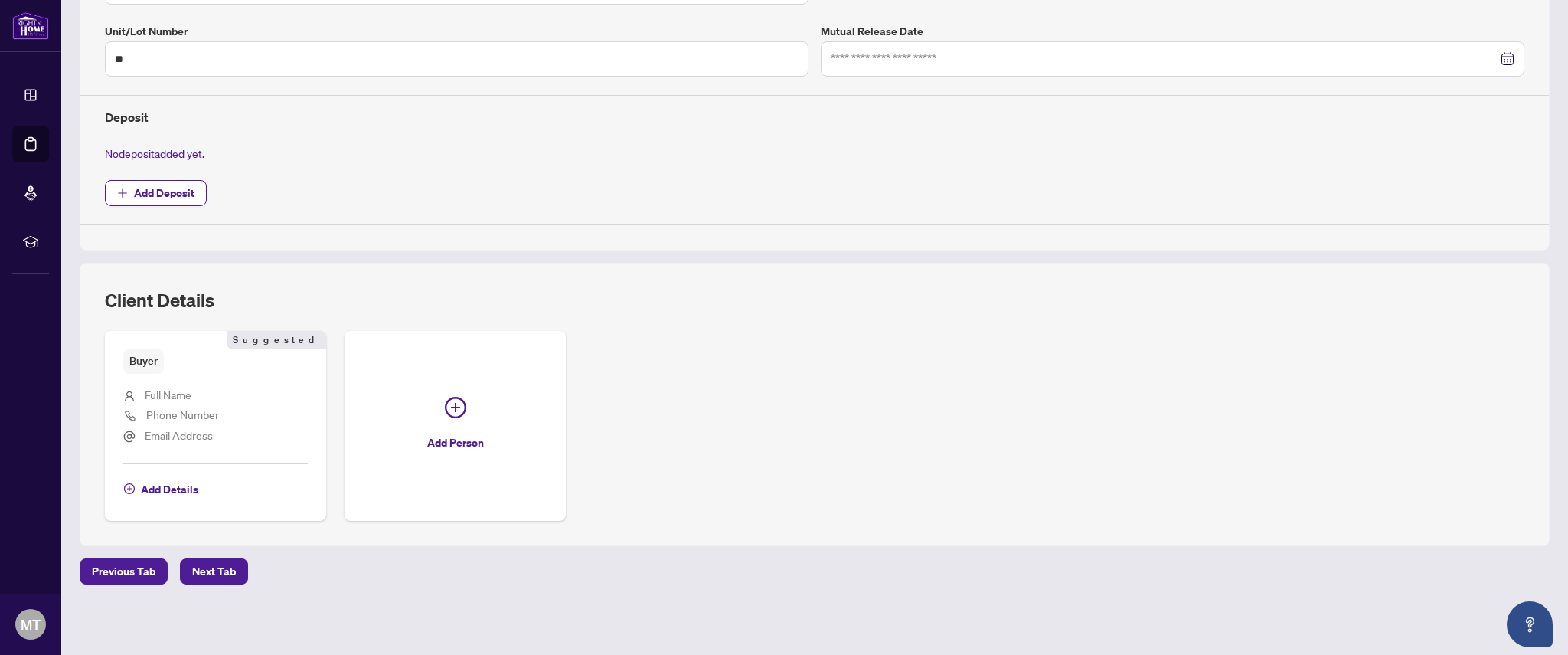
scroll to position [0, 0]
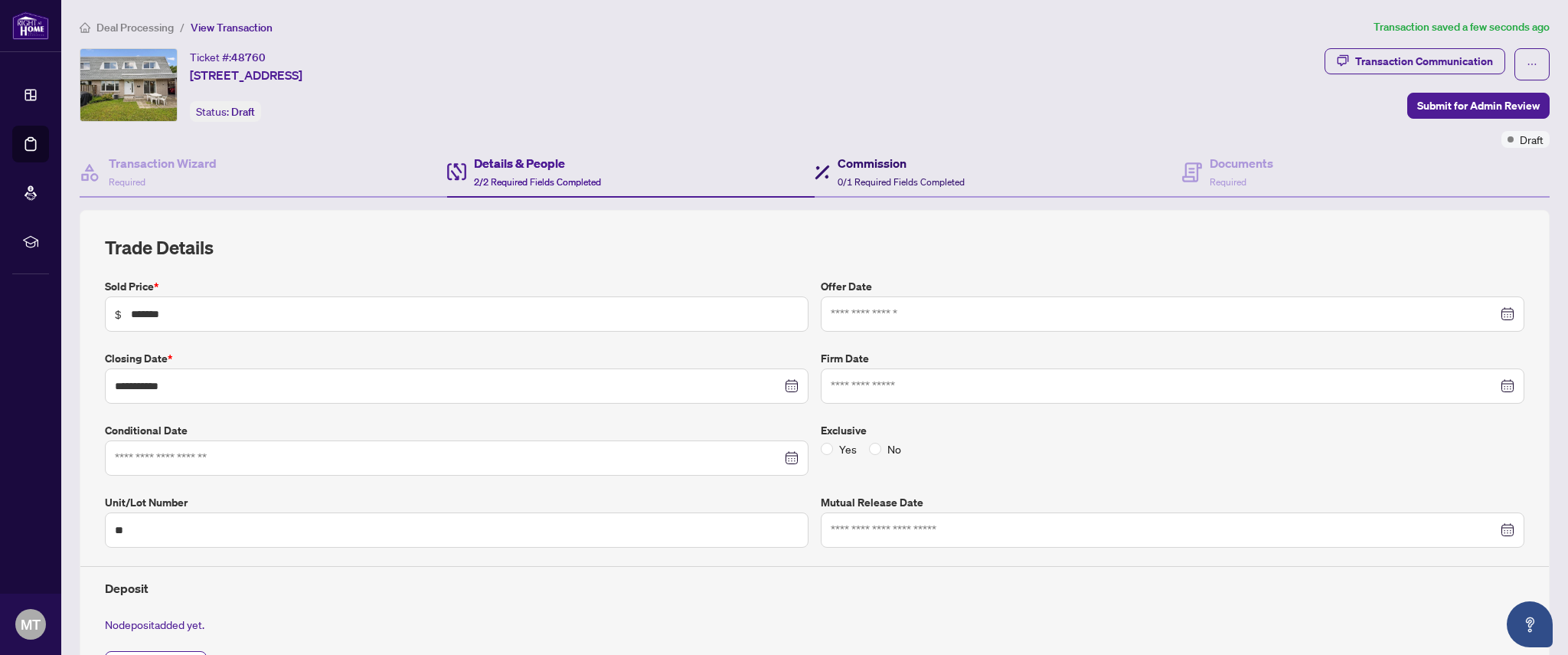
click at [885, 166] on h4 "Commission" at bounding box center [901, 163] width 127 height 18
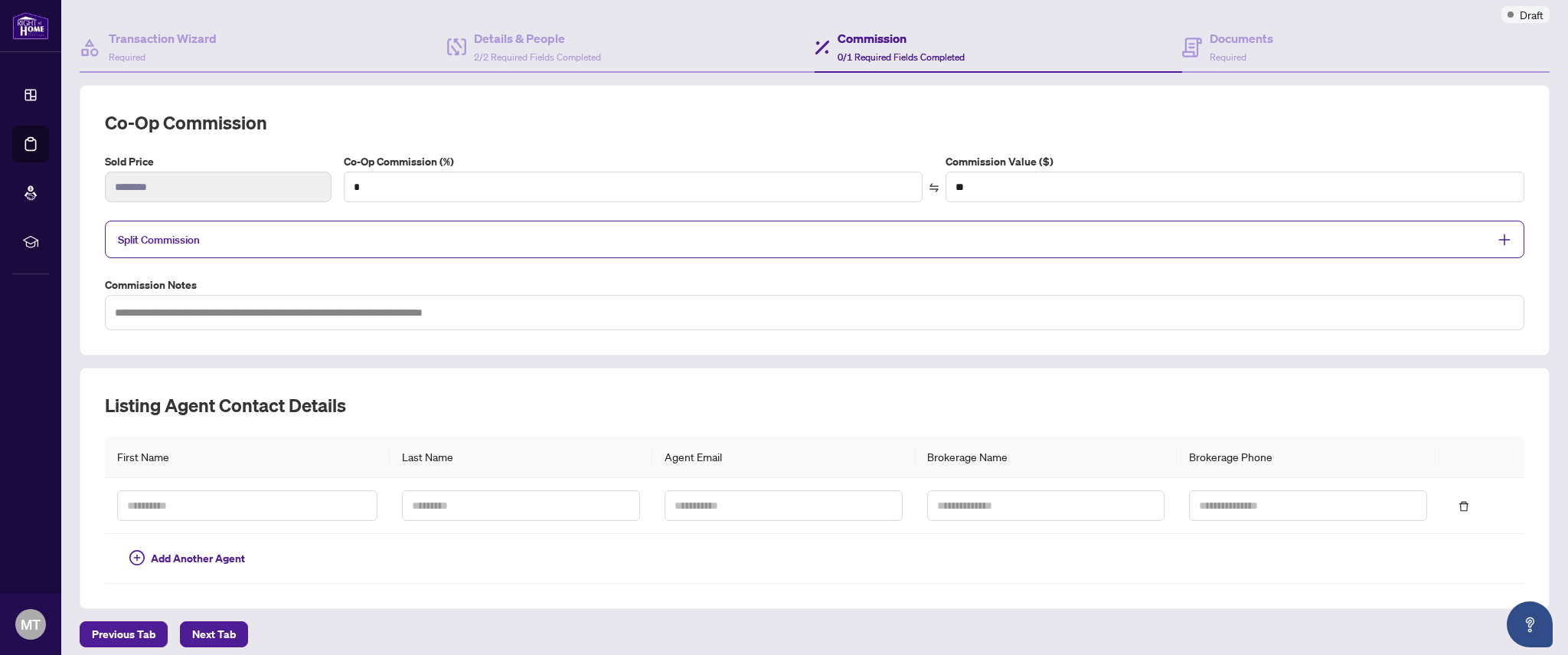
scroll to position [134, 0]
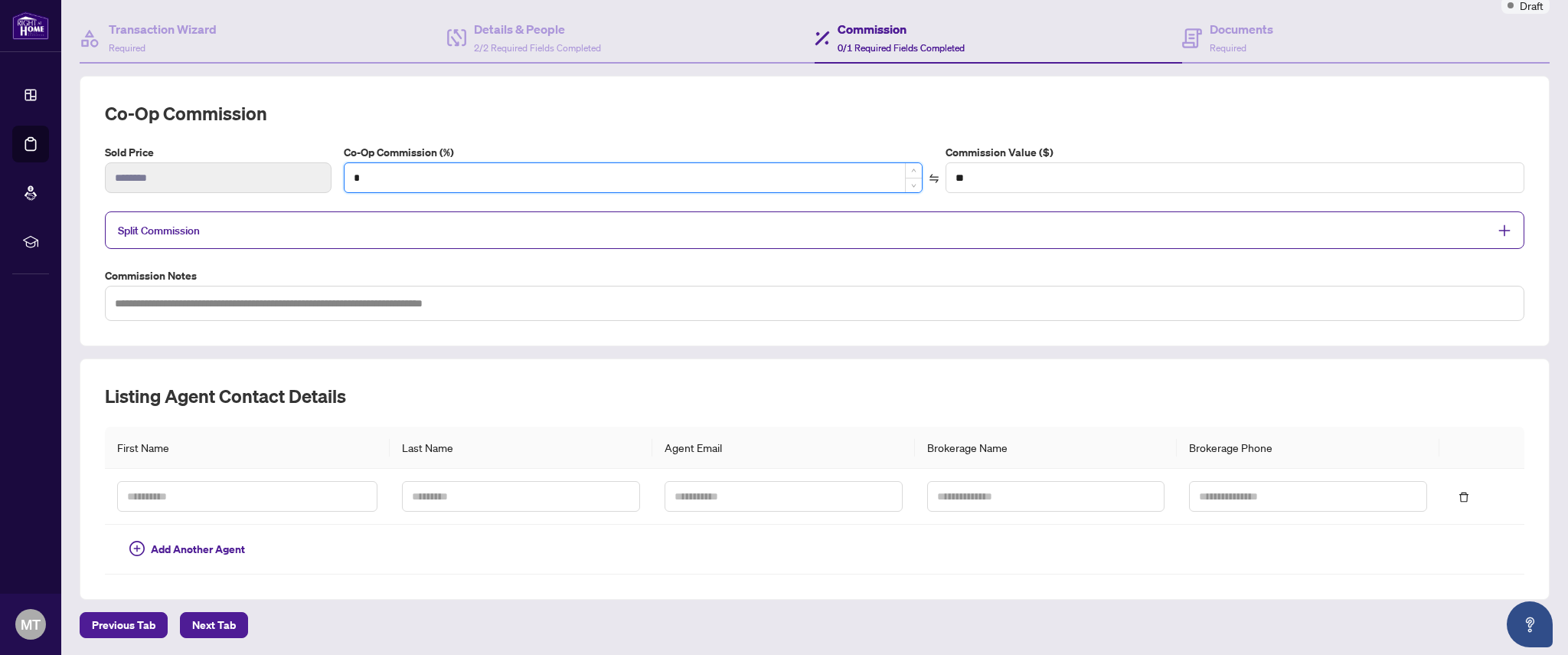
click at [402, 181] on input "*" at bounding box center [633, 177] width 577 height 29
type input "*"
type input "******"
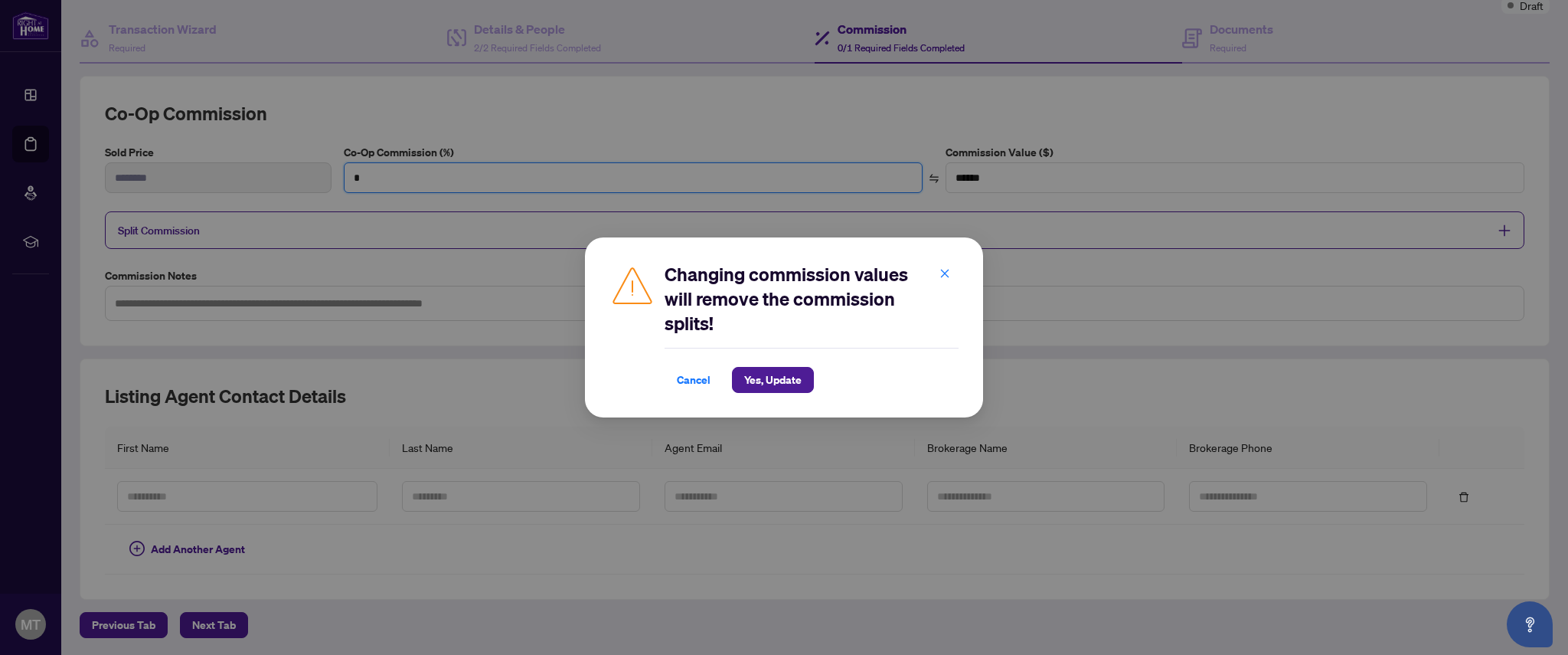
type input "*"
click at [756, 374] on span "Yes, Update" at bounding box center [773, 380] width 58 height 24
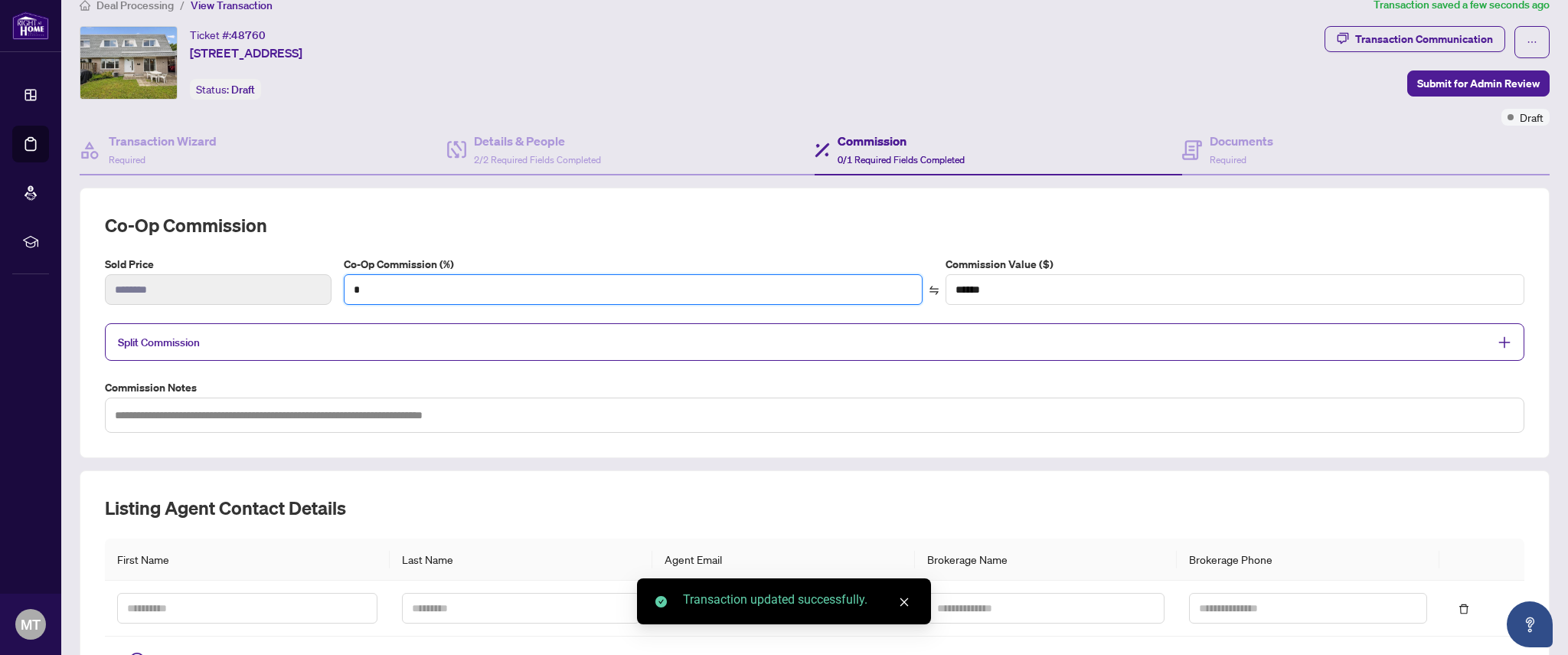
scroll to position [9, 0]
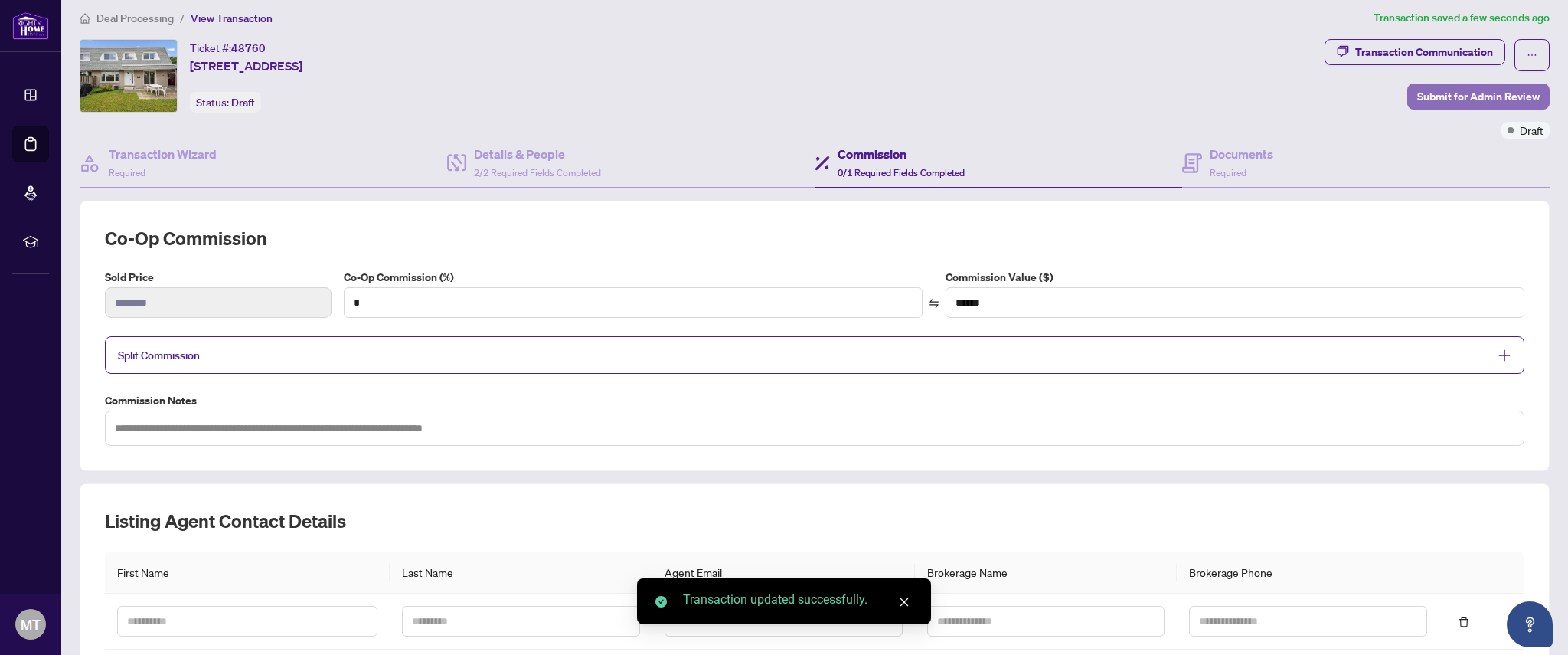
click at [1457, 100] on span "Submit for Admin Review" at bounding box center [1478, 96] width 122 height 24
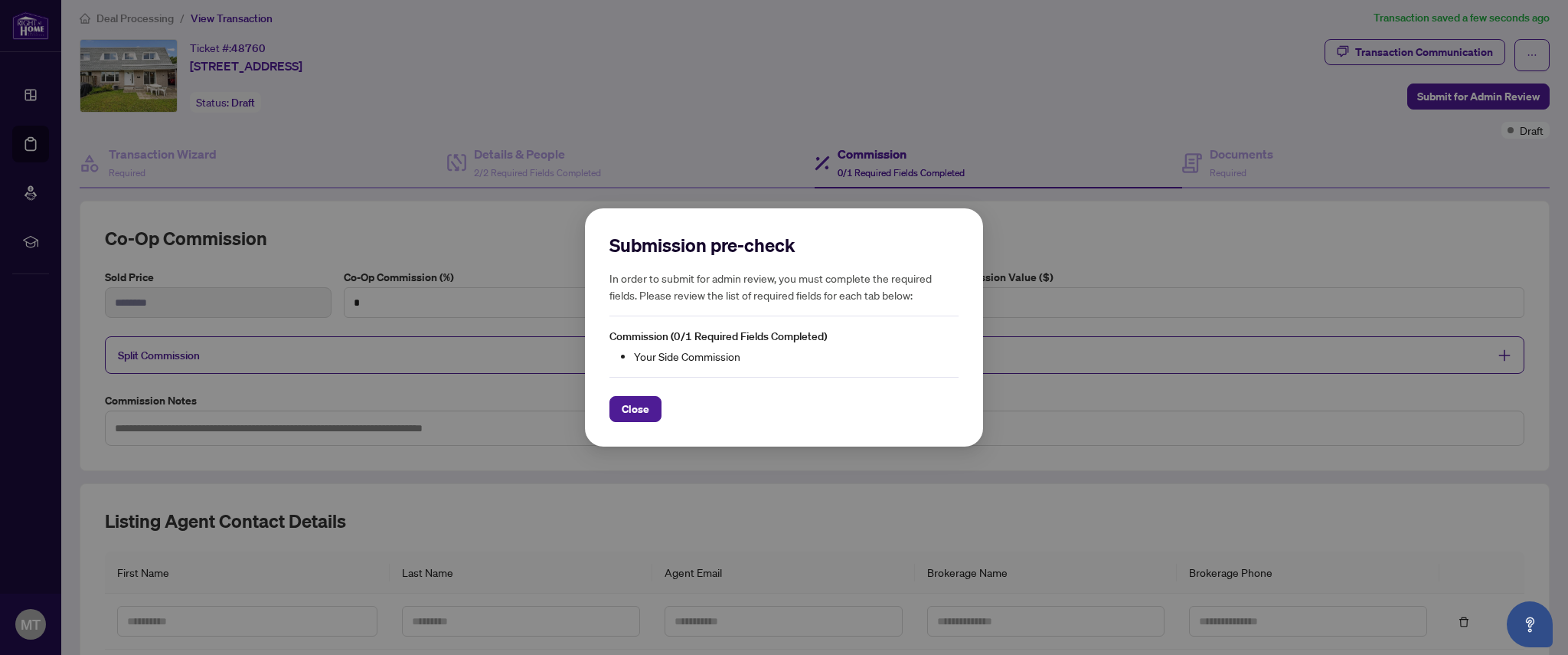
click at [639, 412] on span "Close" at bounding box center [635, 409] width 28 height 24
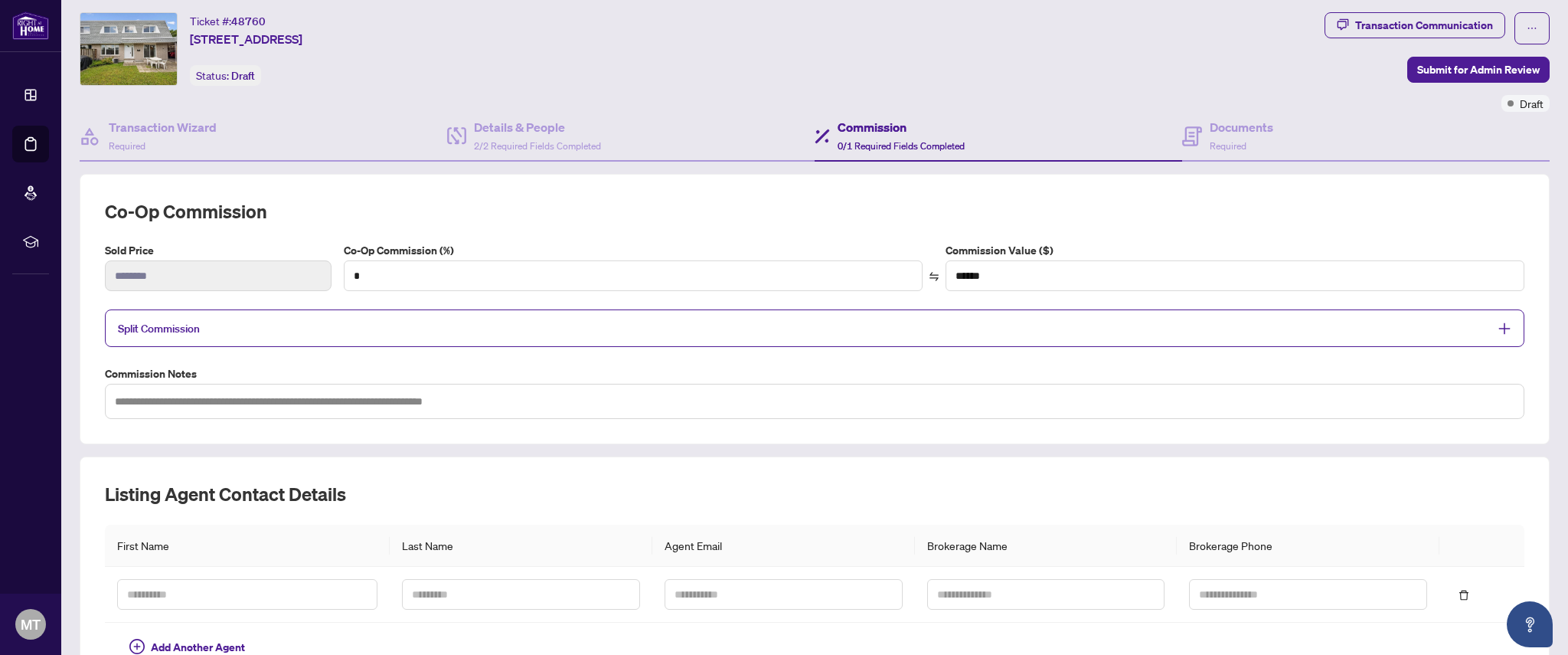
scroll to position [0, 0]
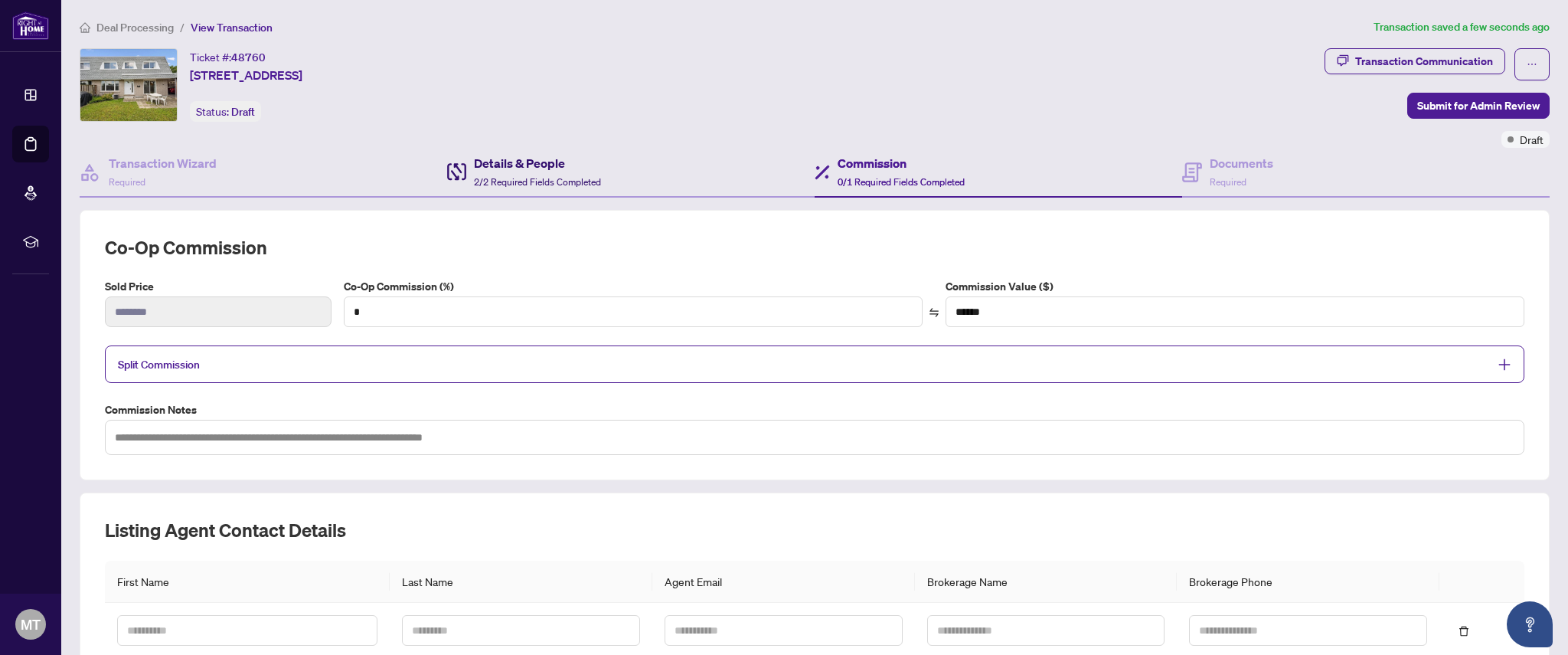
click at [467, 156] on div "Details & People 2/2 Required Fields Completed" at bounding box center [523, 172] width 154 height 36
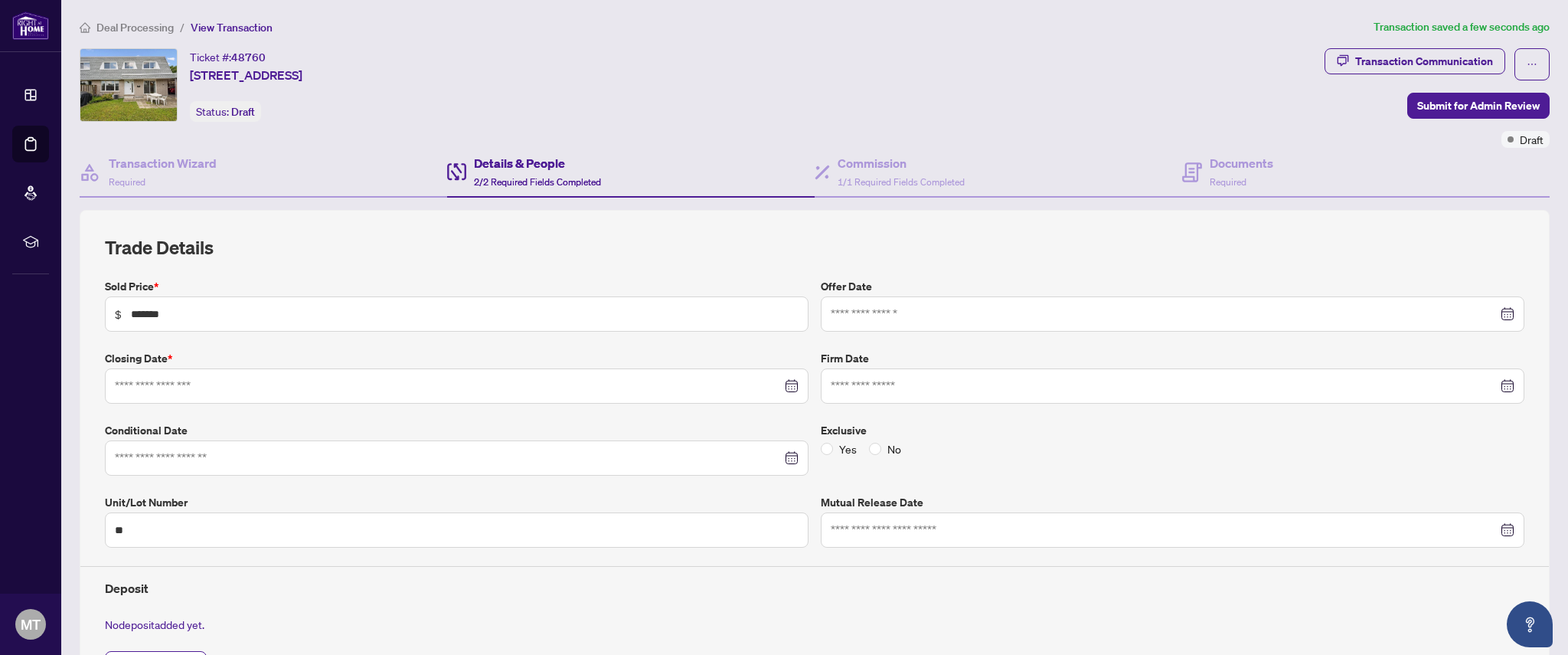
type input "**********"
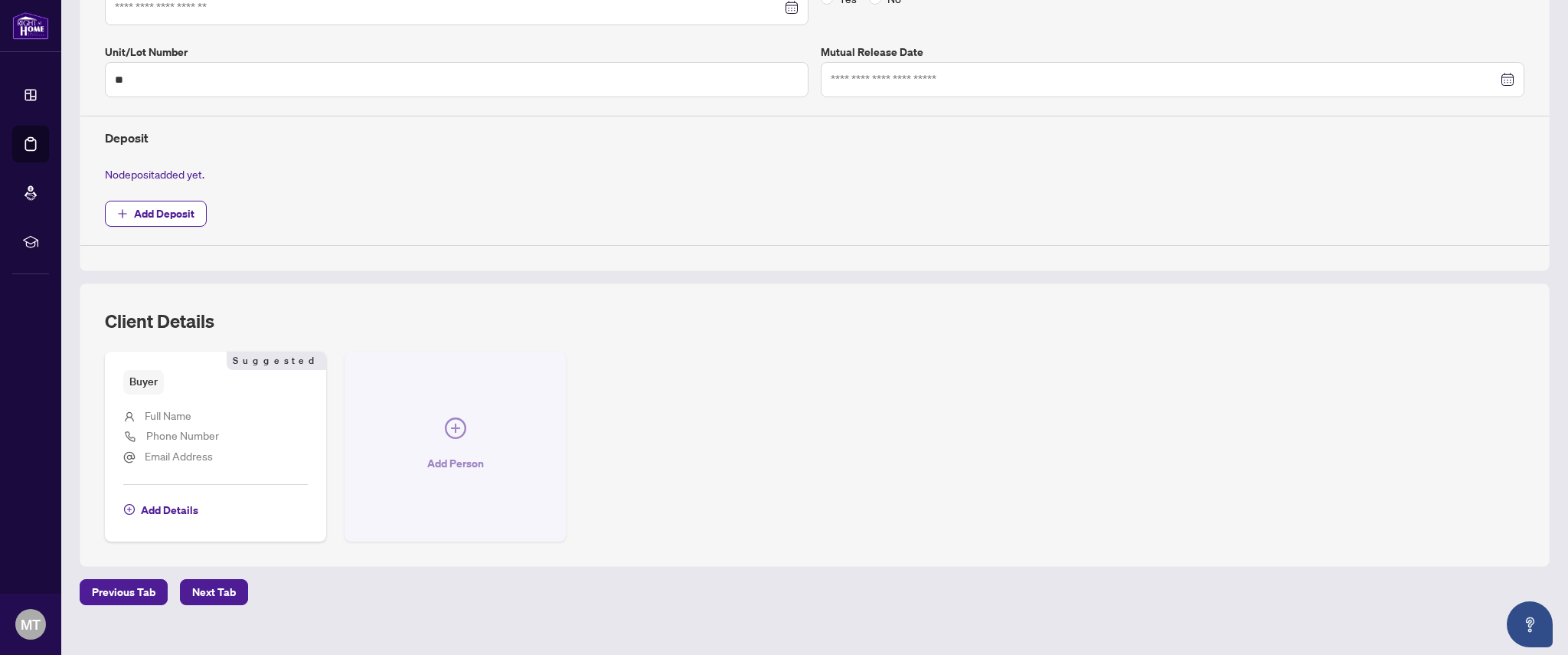
scroll to position [471, 0]
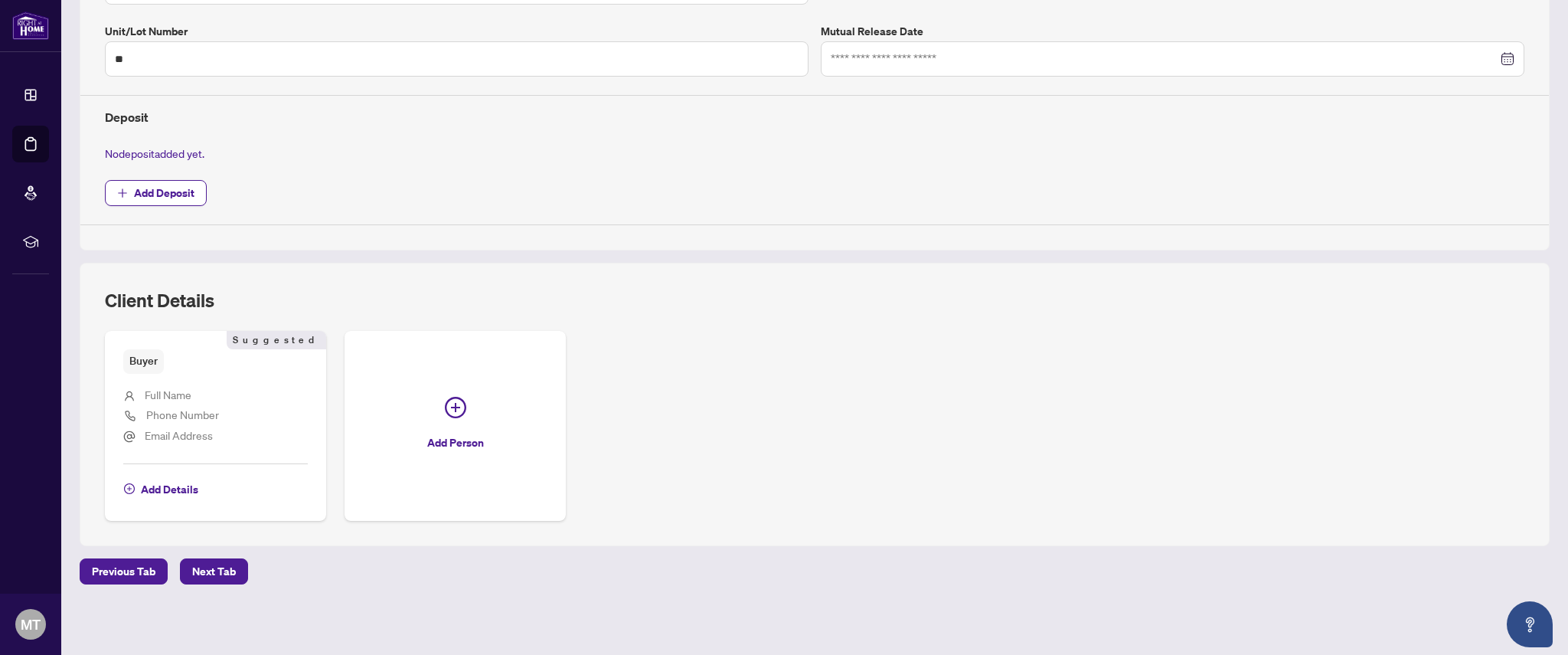
click at [179, 389] on span "Full Name" at bounding box center [168, 394] width 46 height 14
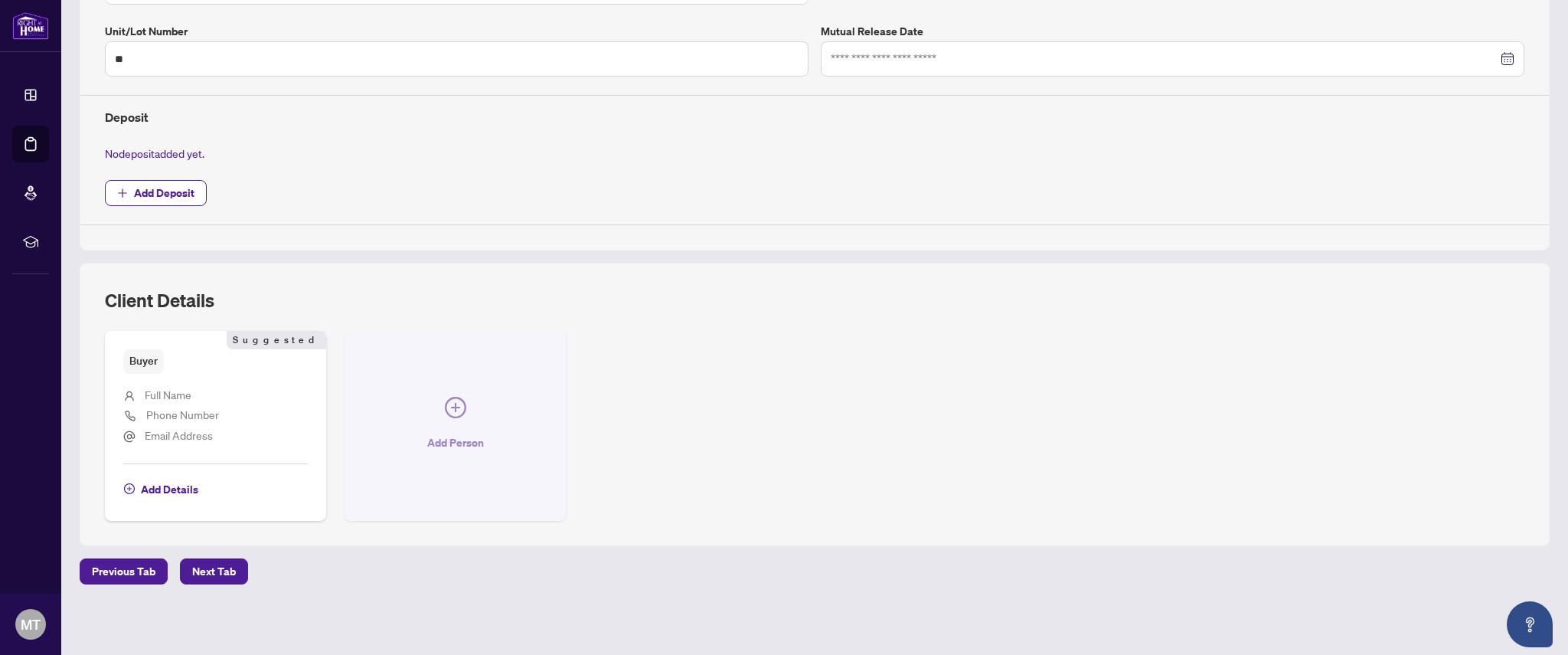
click at [457, 393] on button "Add Person" at bounding box center [454, 425] width 221 height 189
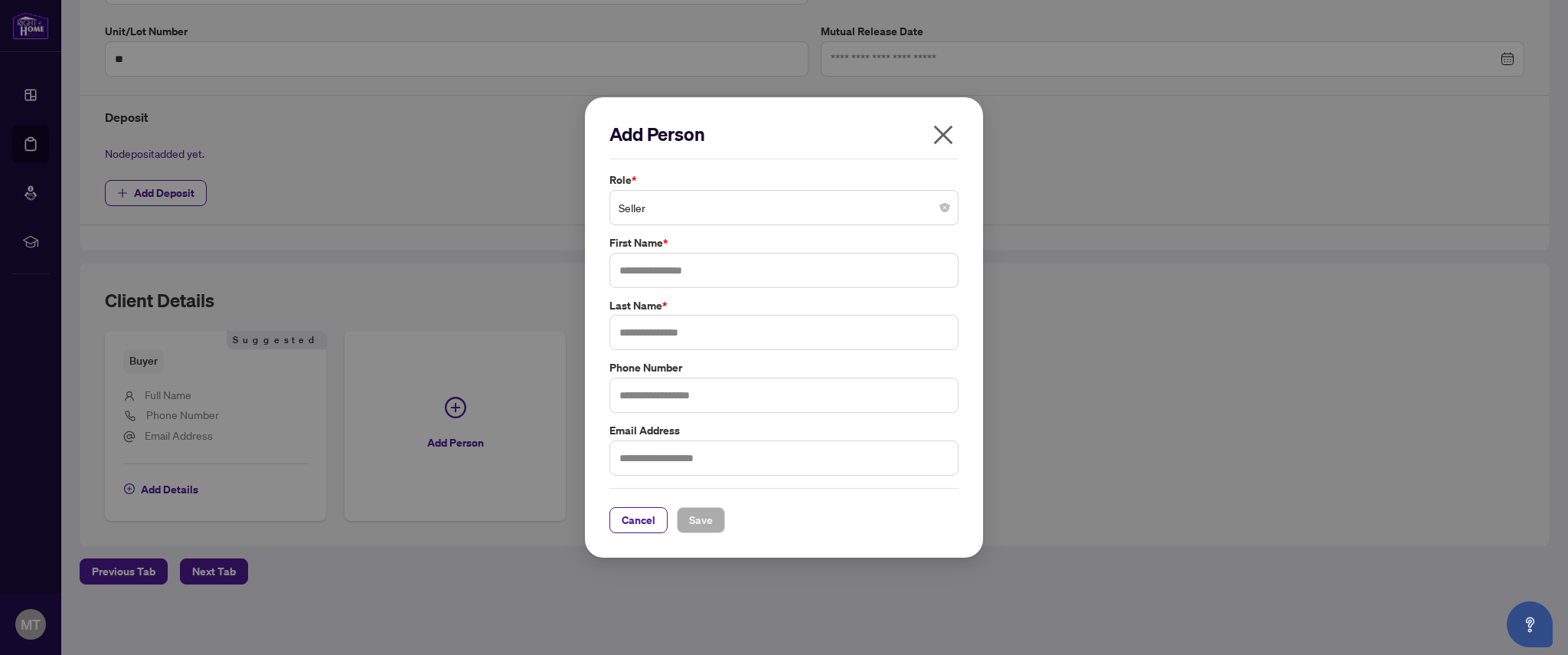
click at [718, 202] on span "Seller" at bounding box center [784, 207] width 330 height 29
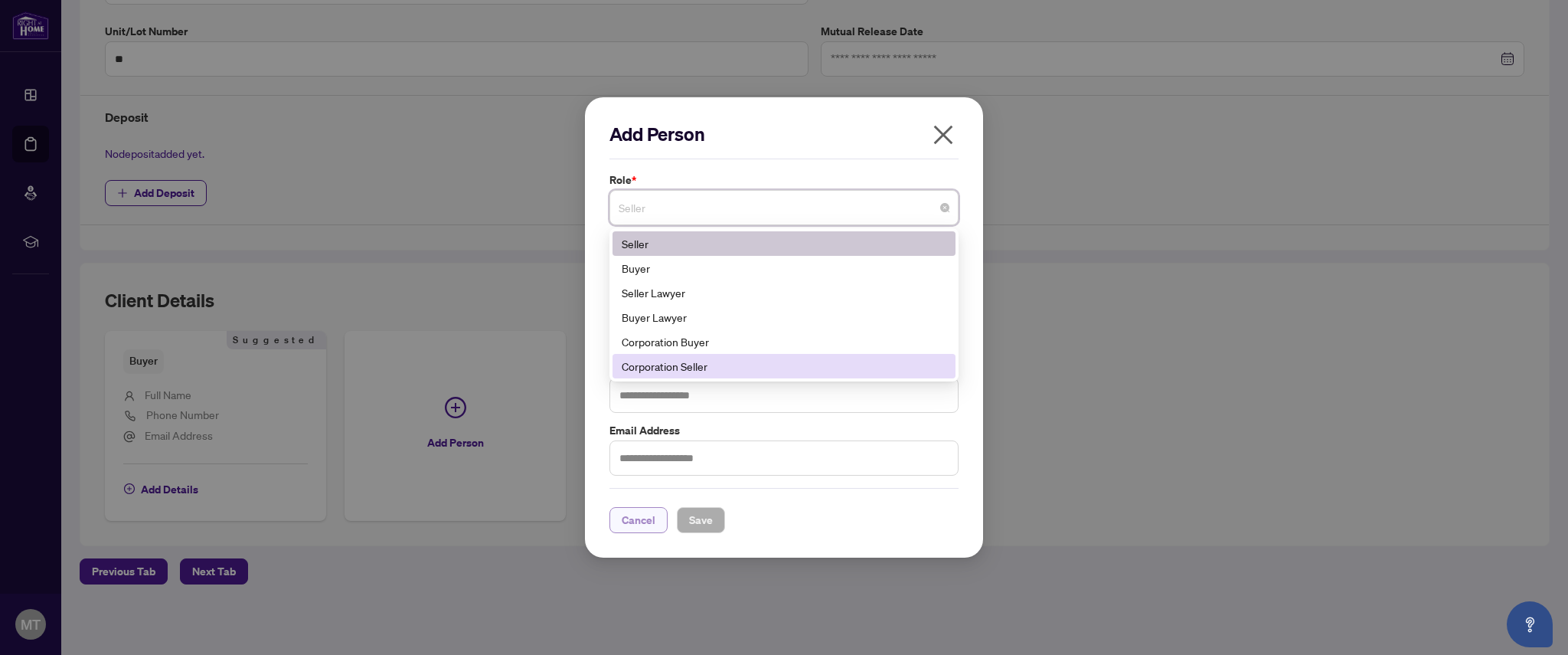
click at [646, 523] on span "Cancel" at bounding box center [638, 520] width 34 height 24
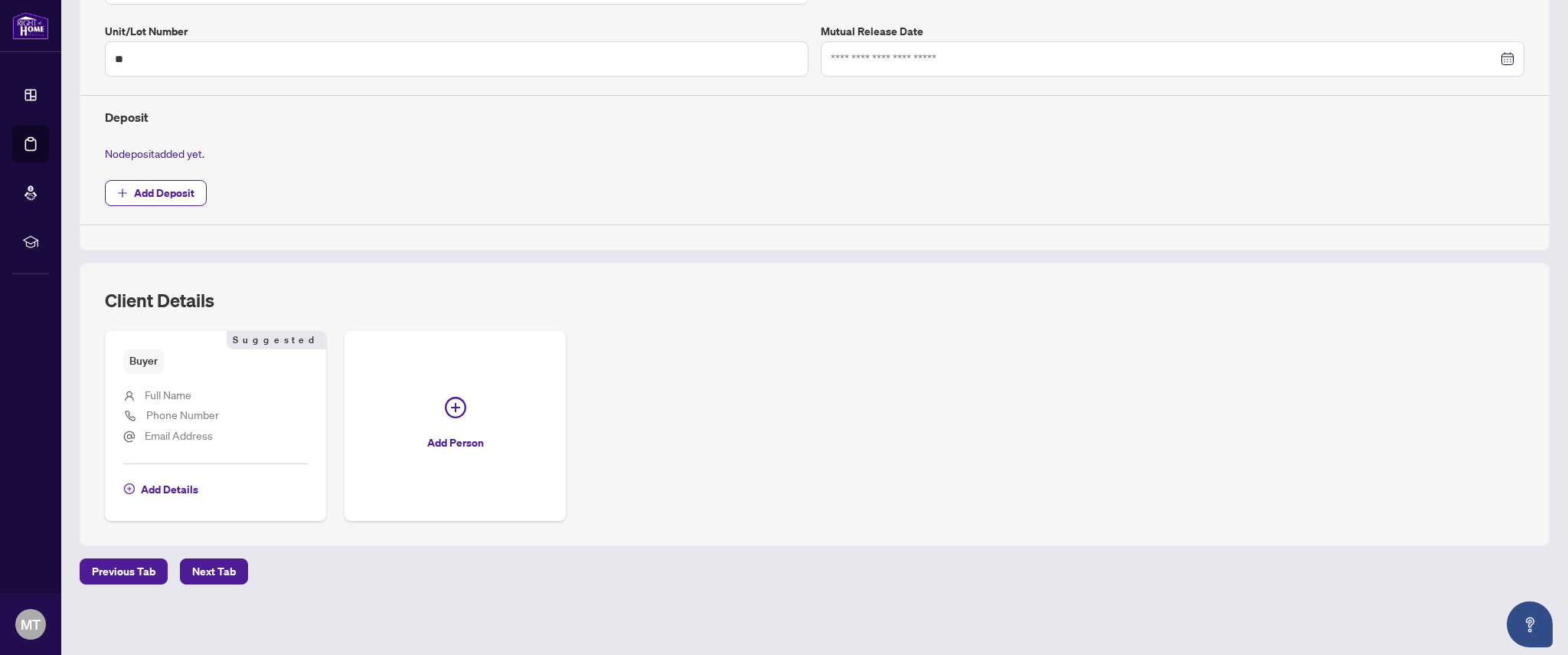
scroll to position [0, 0]
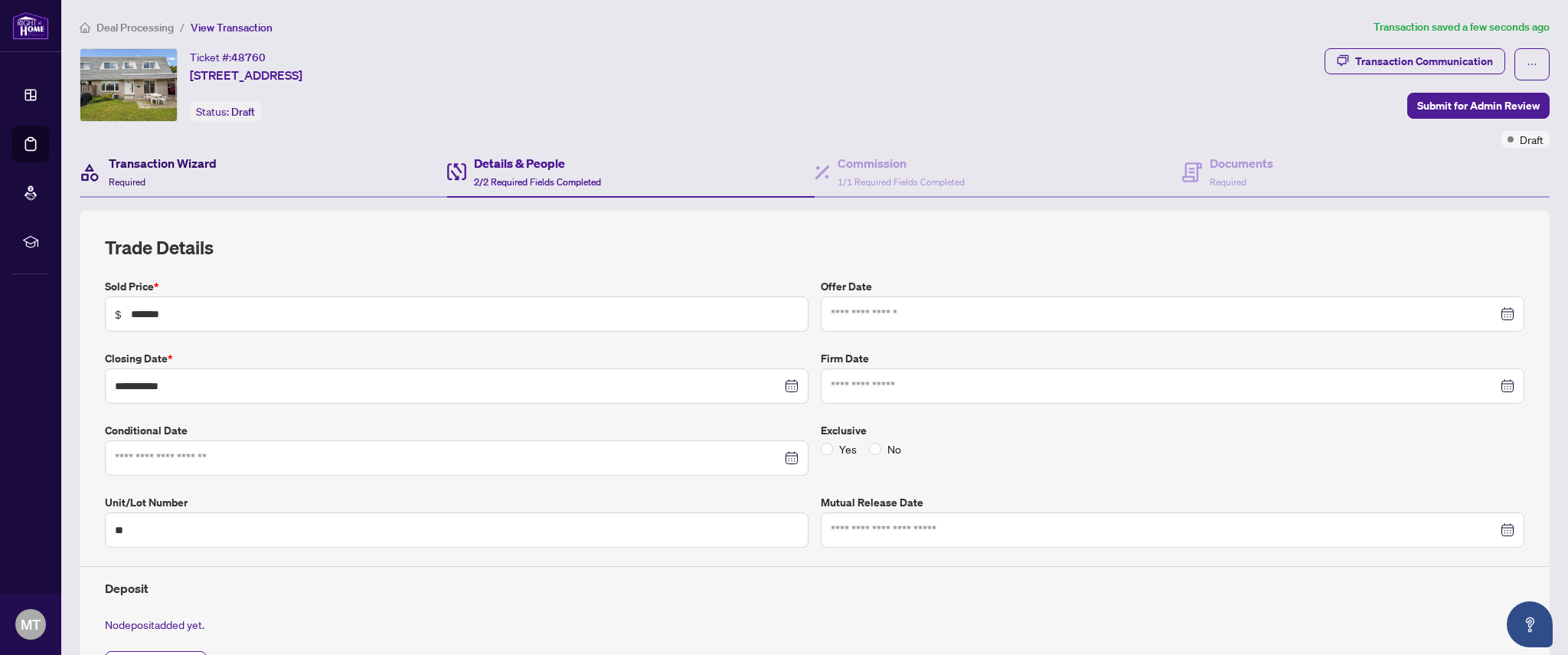
click at [157, 176] on div "Transaction Wizard Required" at bounding box center [162, 172] width 108 height 36
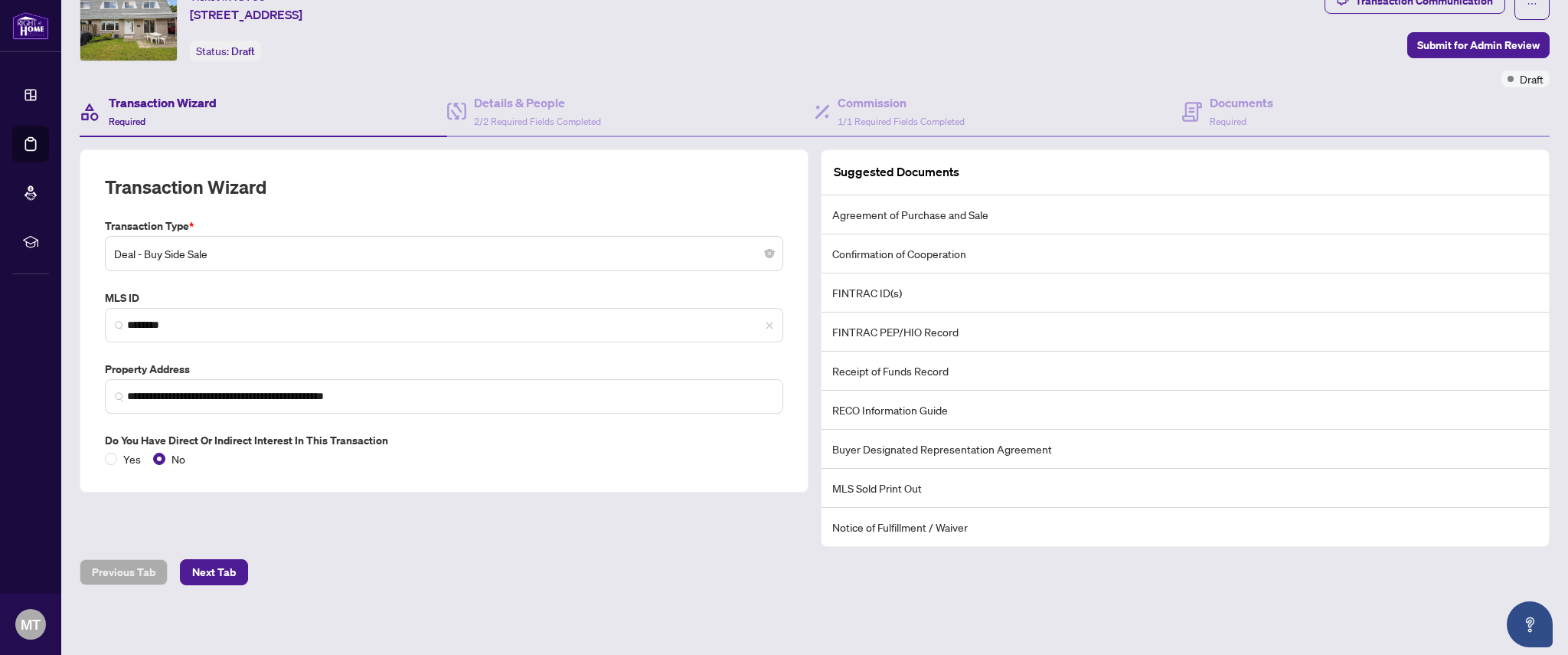
scroll to position [59, 0]
click at [537, 121] on span "2/2 Required Fields Completed" at bounding box center [538, 122] width 127 height 11
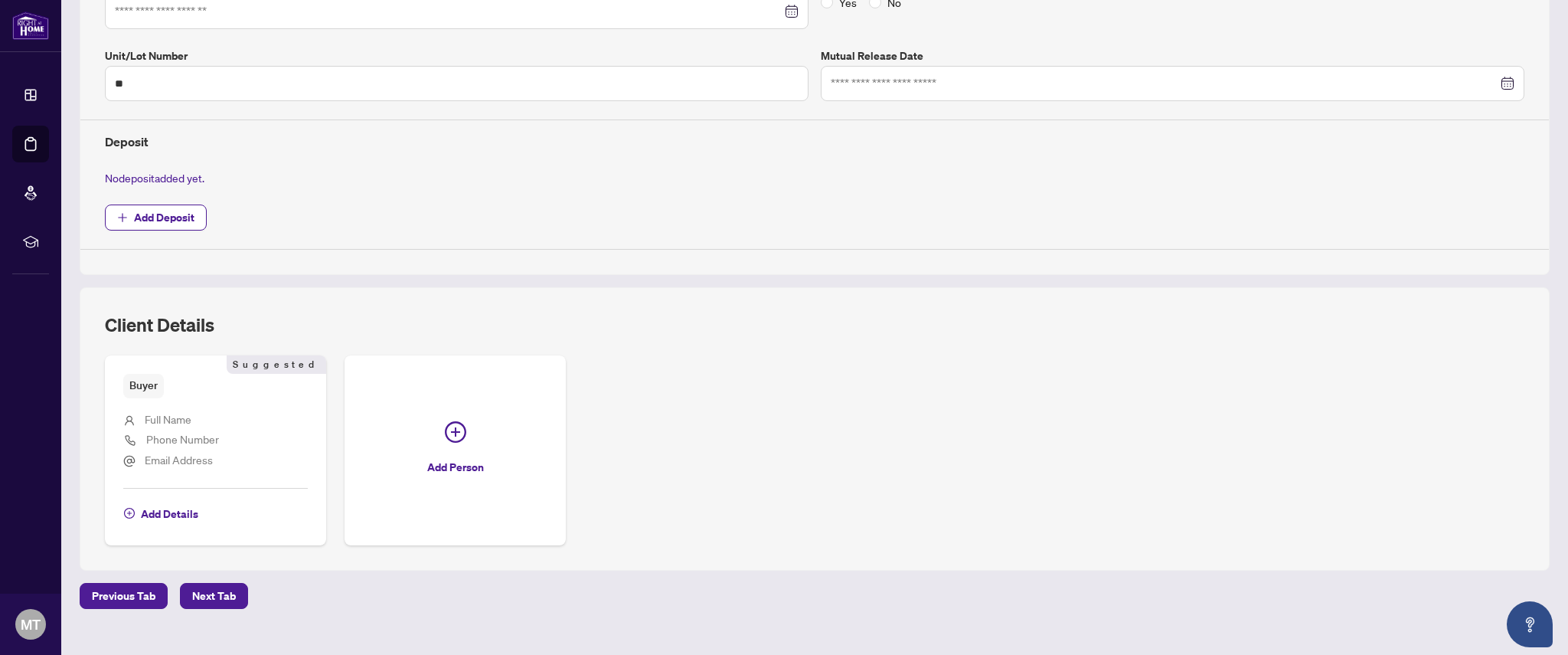
scroll to position [471, 0]
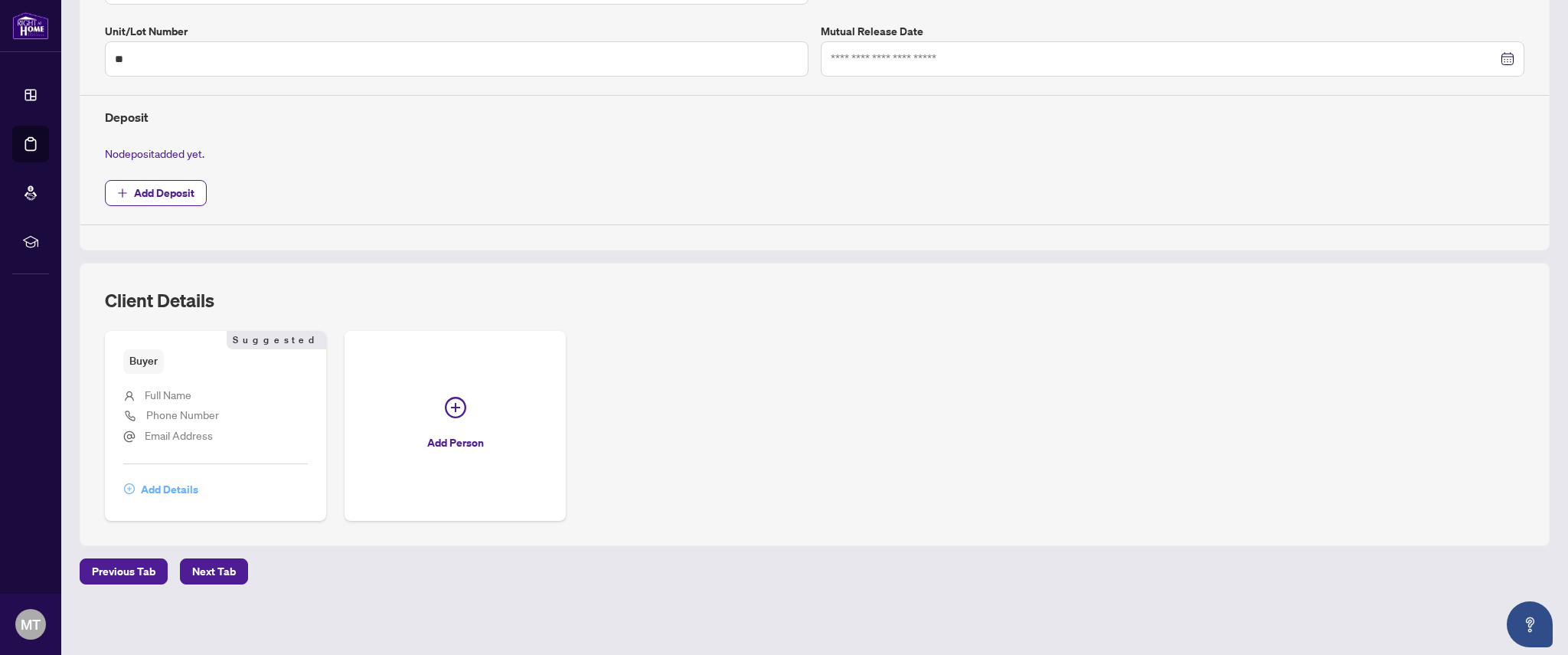
click at [163, 484] on span "Add Details" at bounding box center [170, 489] width 58 height 24
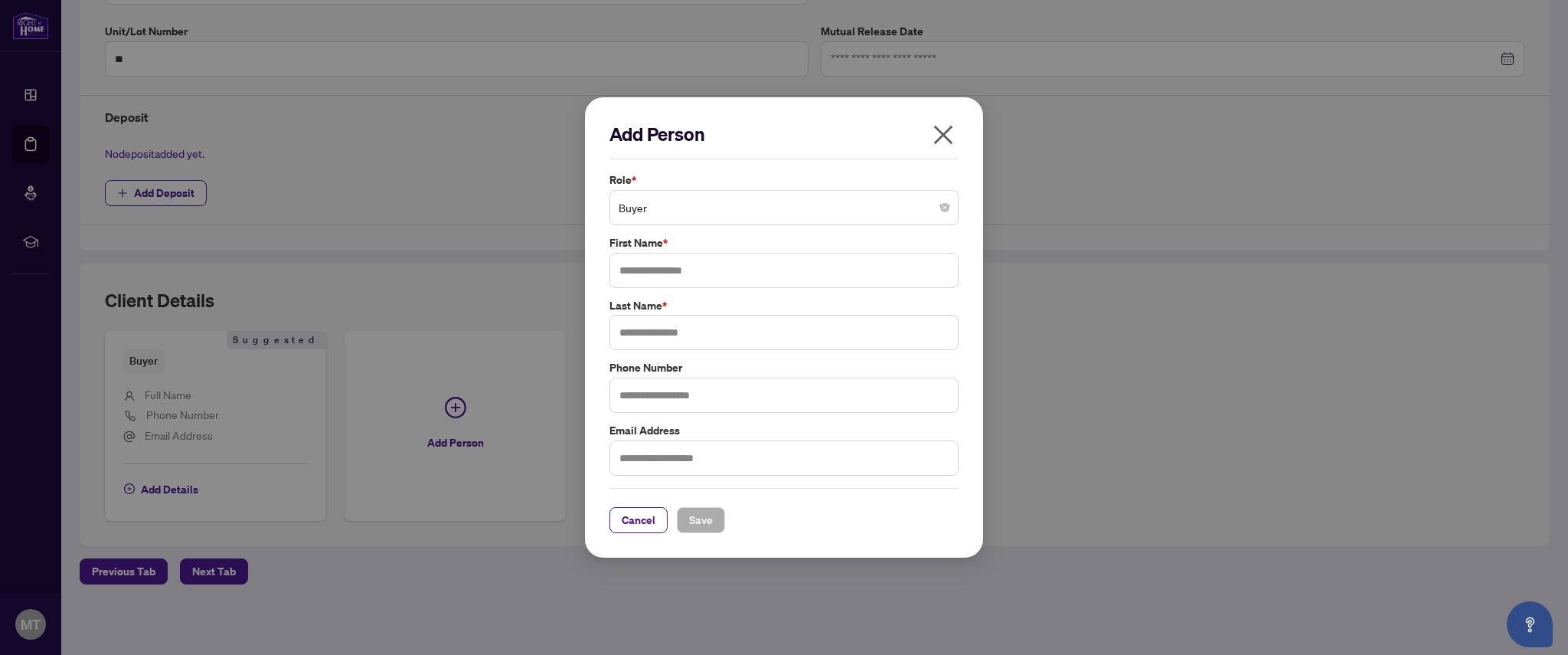
click at [695, 206] on span "Buyer" at bounding box center [784, 207] width 330 height 29
drag, startPoint x: 631, startPoint y: 522, endPoint x: 511, endPoint y: 481, distance: 126.8
click at [631, 522] on span "Cancel" at bounding box center [638, 520] width 34 height 24
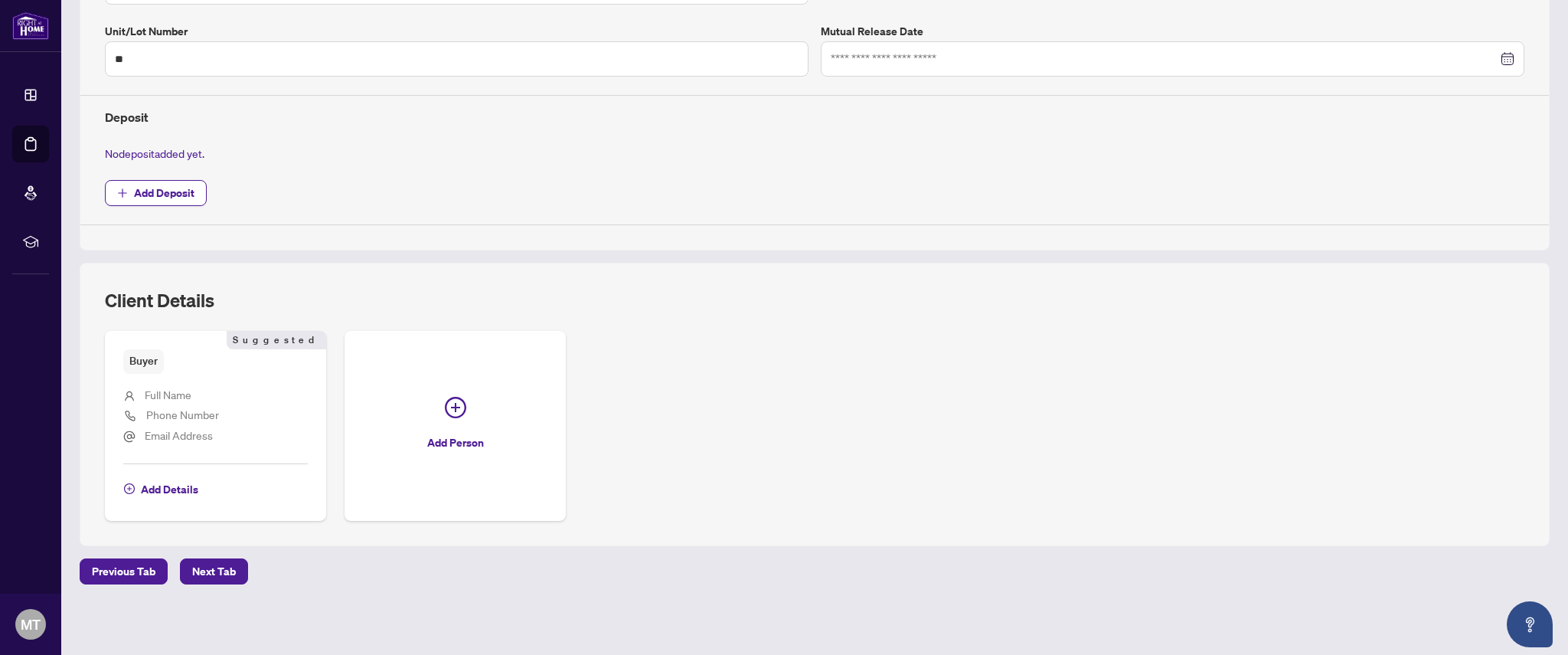
scroll to position [0, 0]
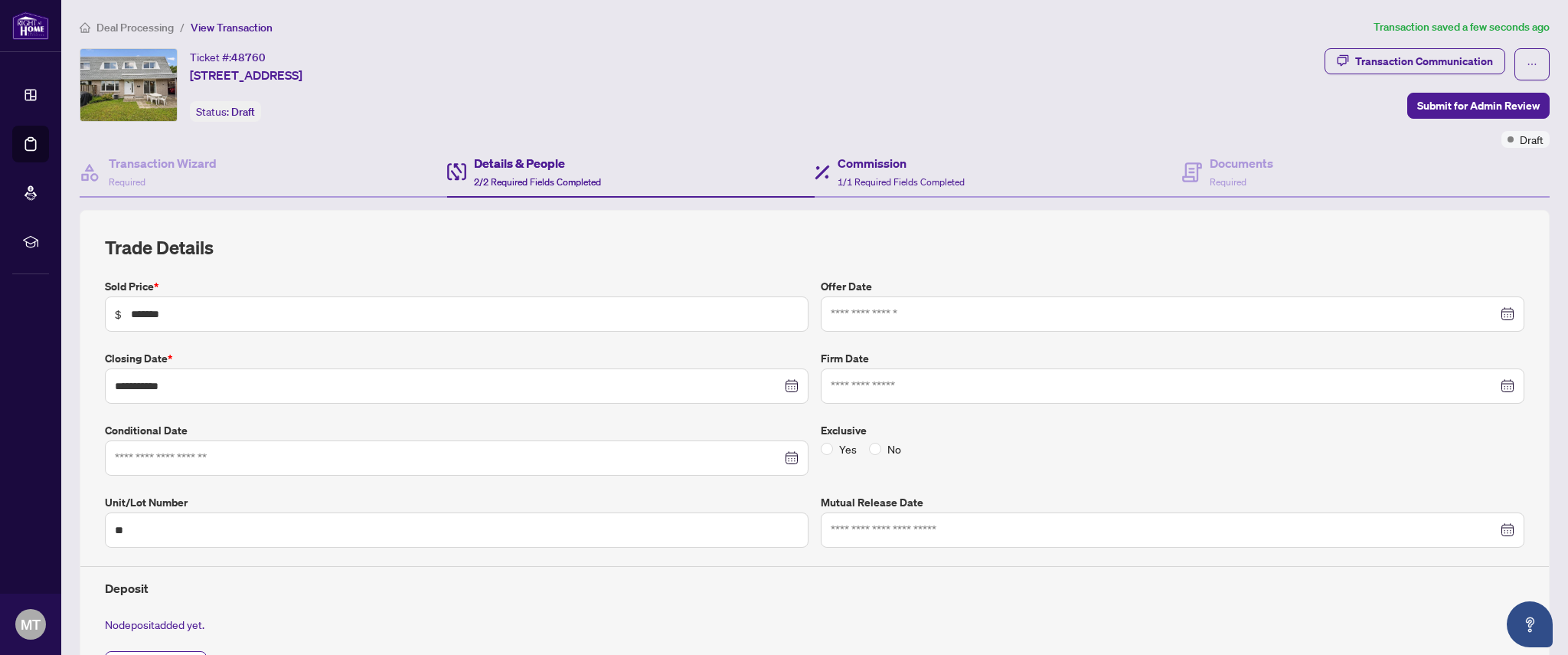
click at [906, 193] on div "Commission 1/1 Required Fields Completed" at bounding box center [997, 173] width 367 height 50
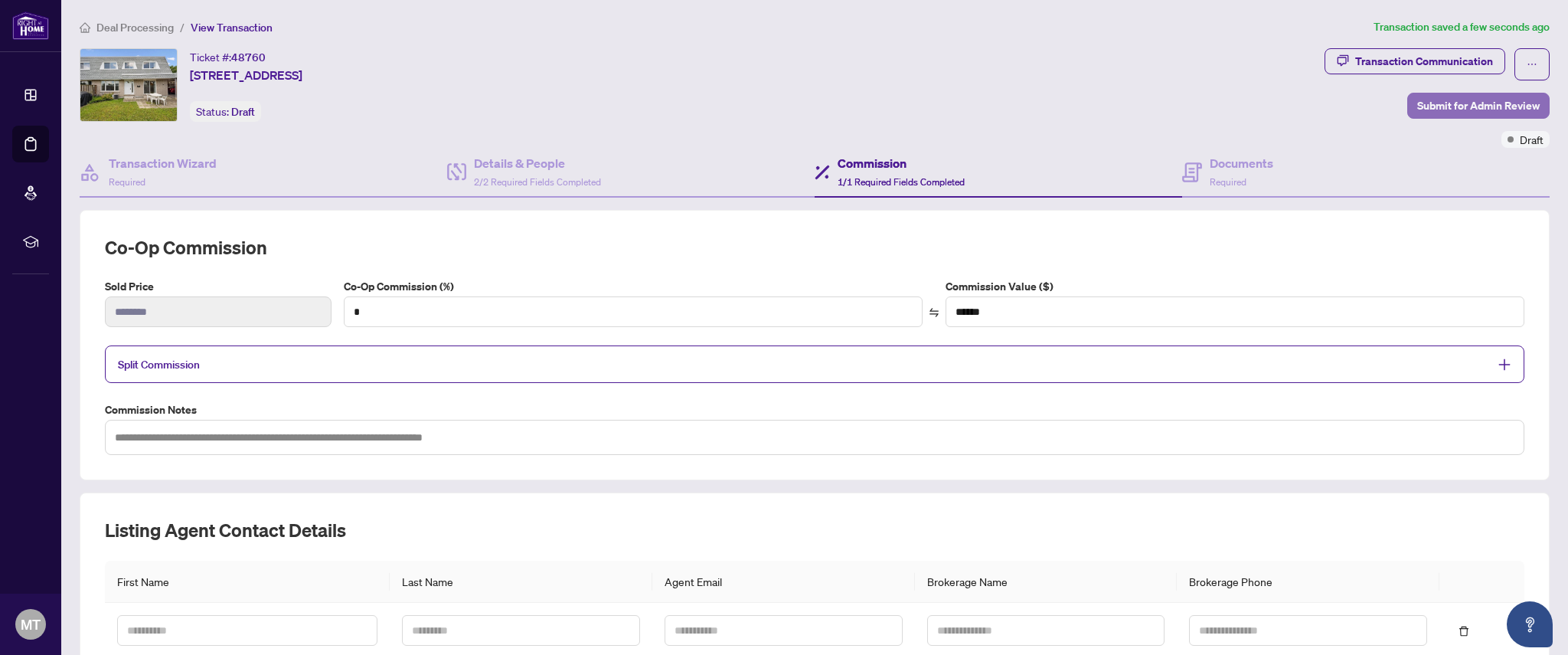
click at [1480, 99] on span "Submit for Admin Review" at bounding box center [1478, 106] width 122 height 24
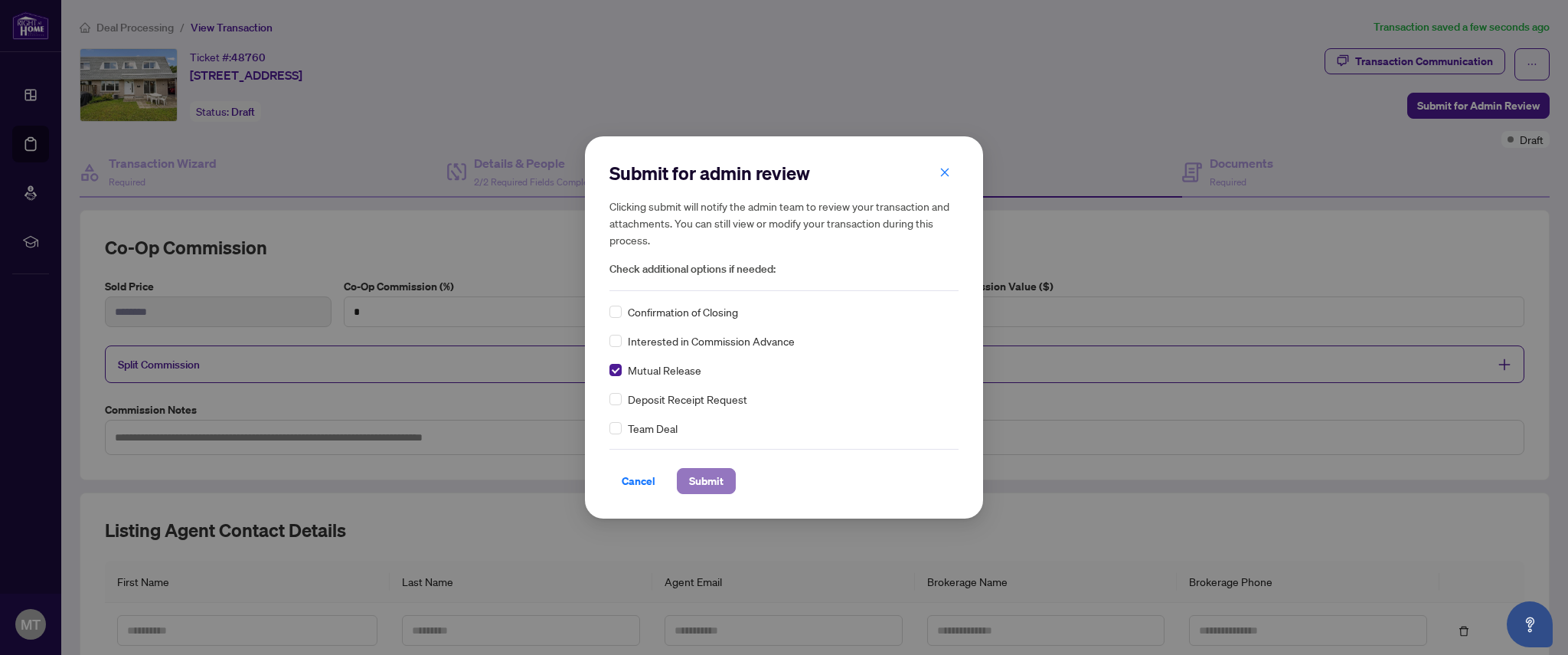
click at [703, 478] on span "Submit" at bounding box center [707, 480] width 34 height 24
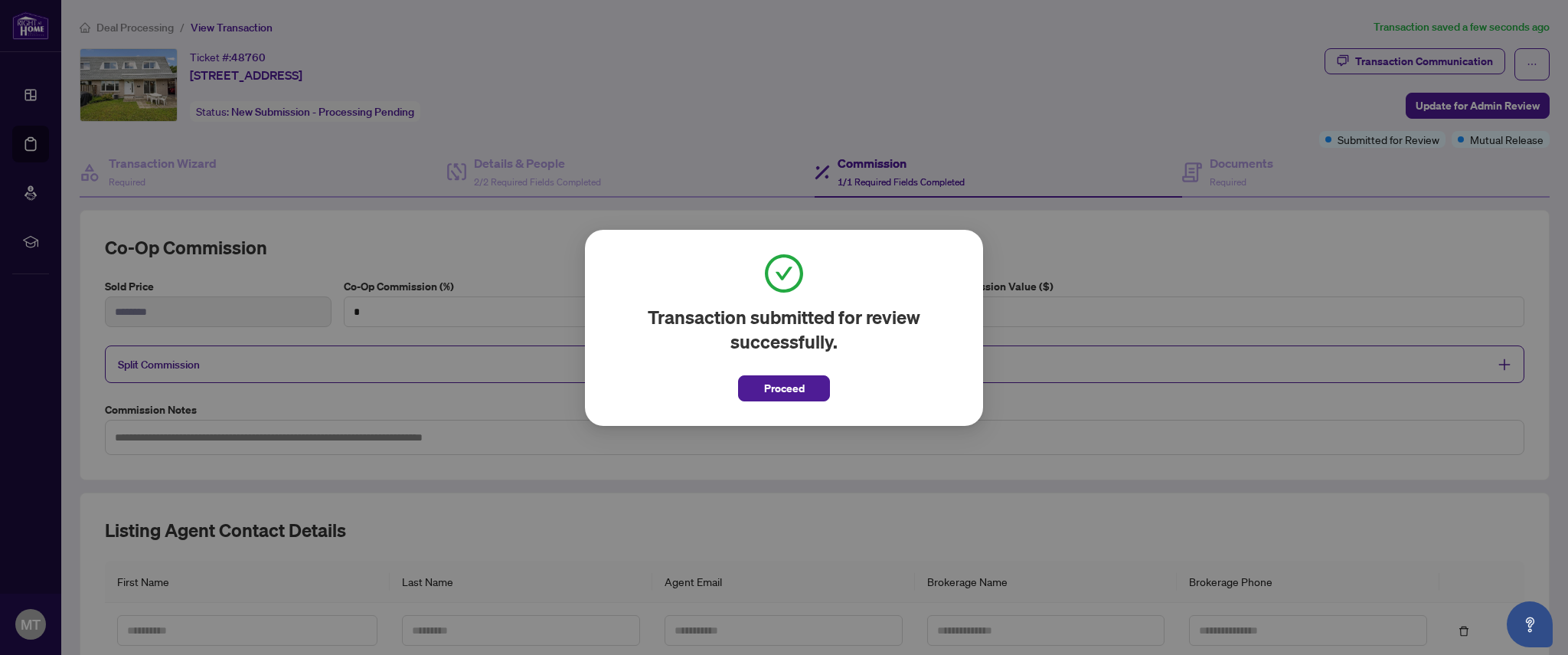
click at [786, 382] on span "Proceed" at bounding box center [784, 388] width 40 height 24
